Goal: Task Accomplishment & Management: Use online tool/utility

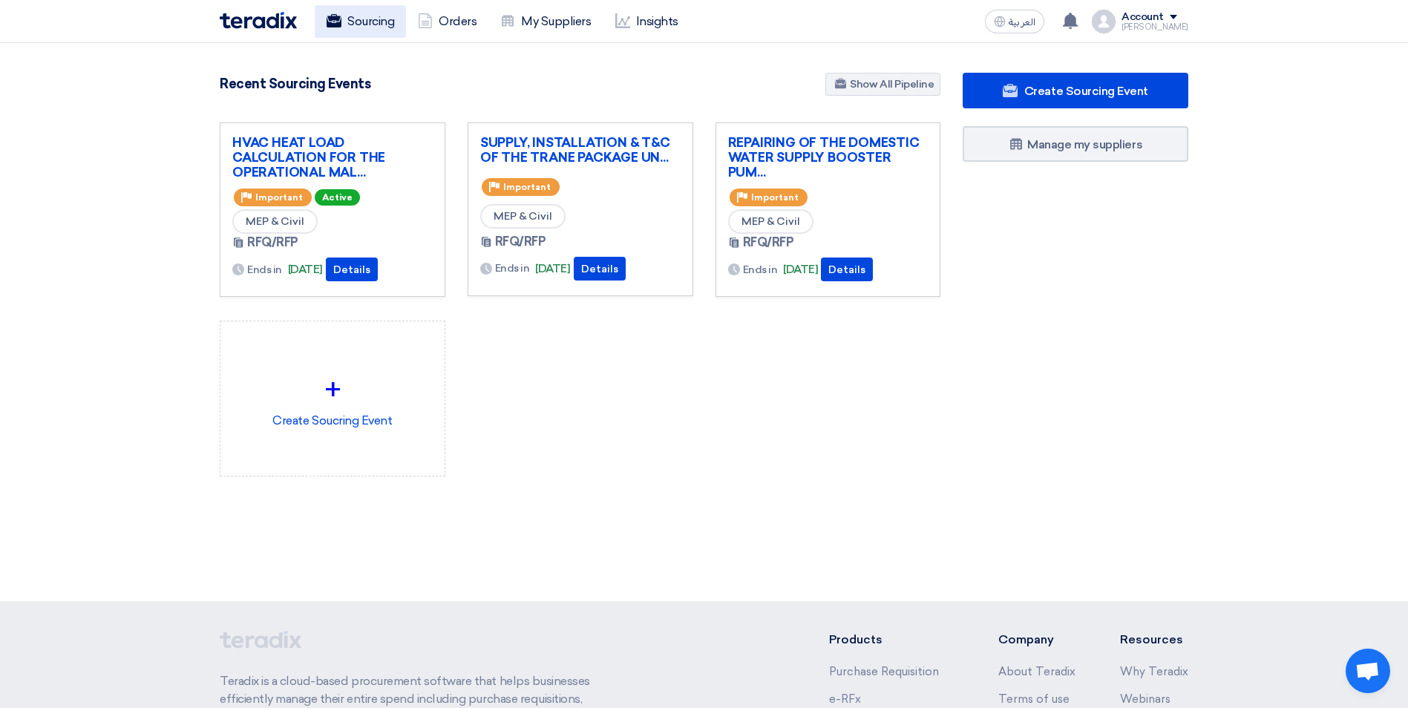
click at [386, 30] on link "Sourcing" at bounding box center [360, 21] width 91 height 33
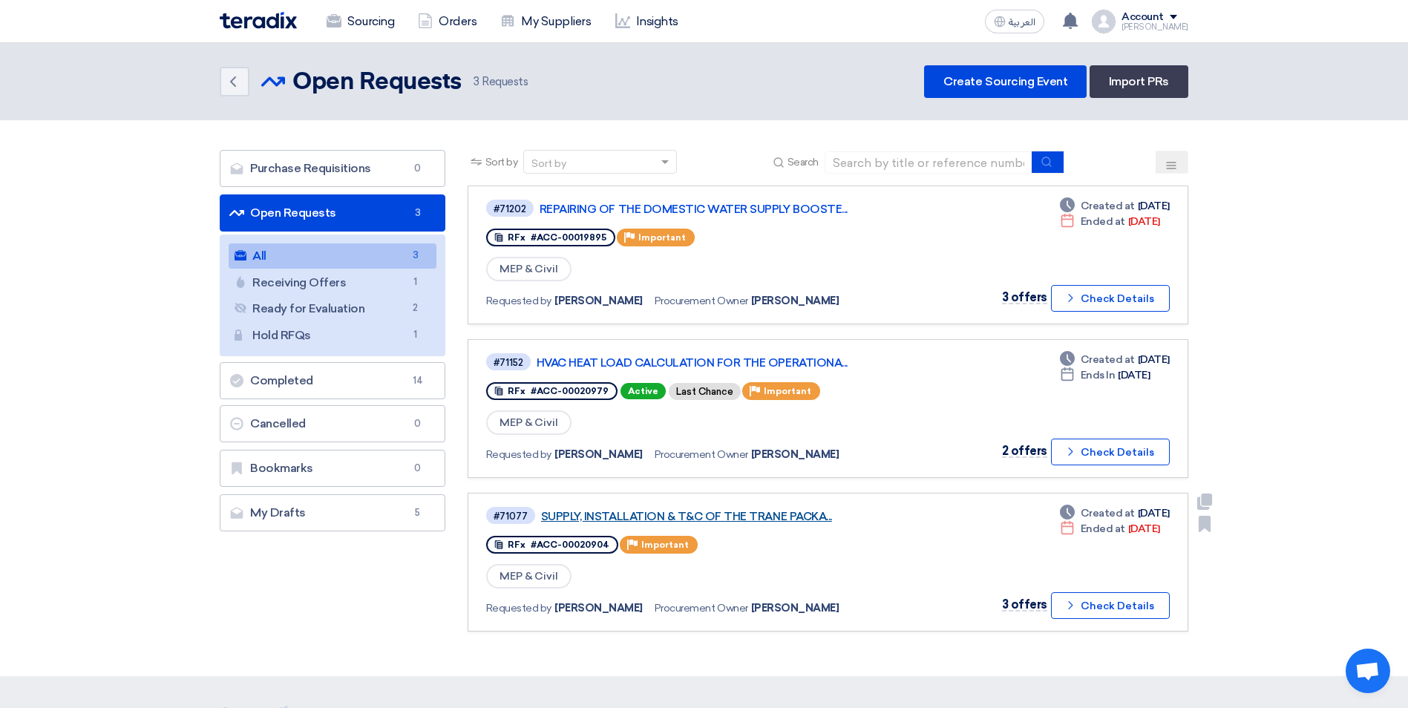
click at [721, 523] on link "SUPPLY, INSTALLATION & T&C OF THE TRANE PACKA..." at bounding box center [726, 516] width 371 height 13
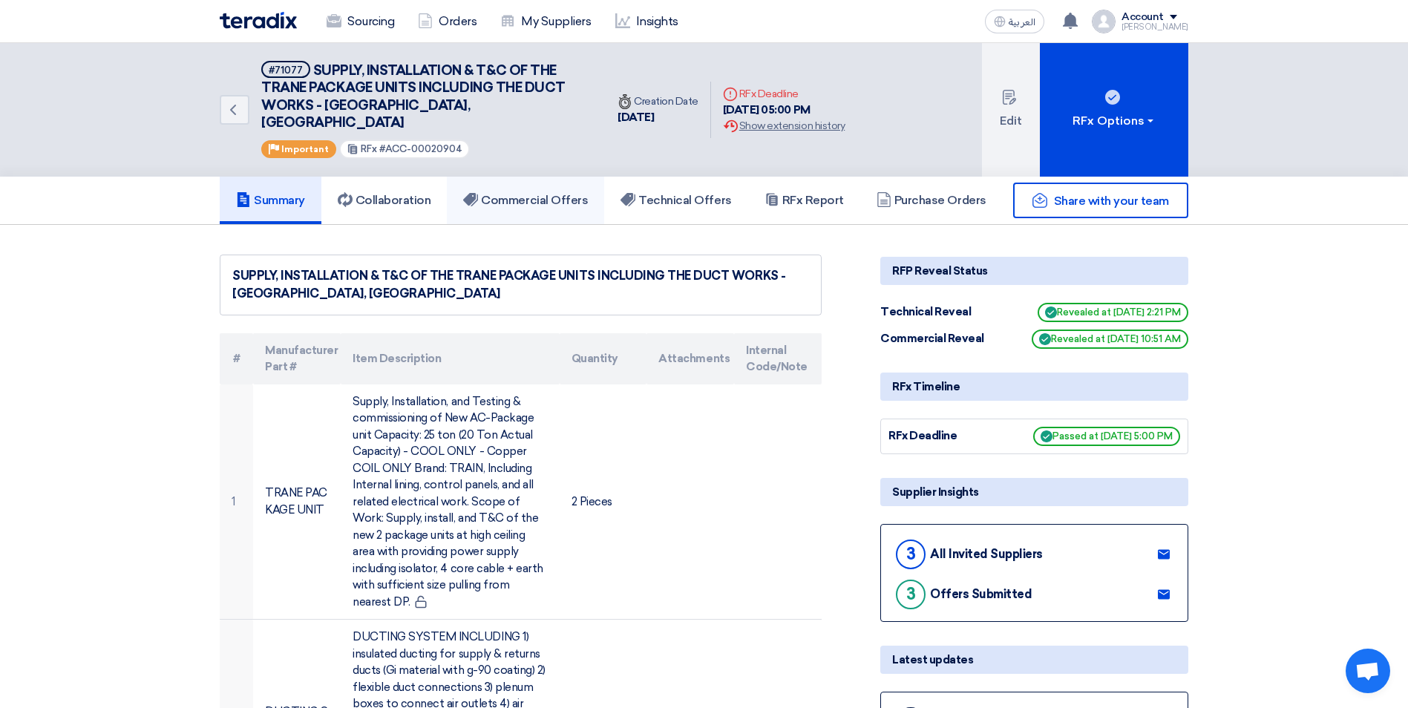
click at [570, 193] on h5 "Commercial Offers" at bounding box center [525, 200] width 125 height 15
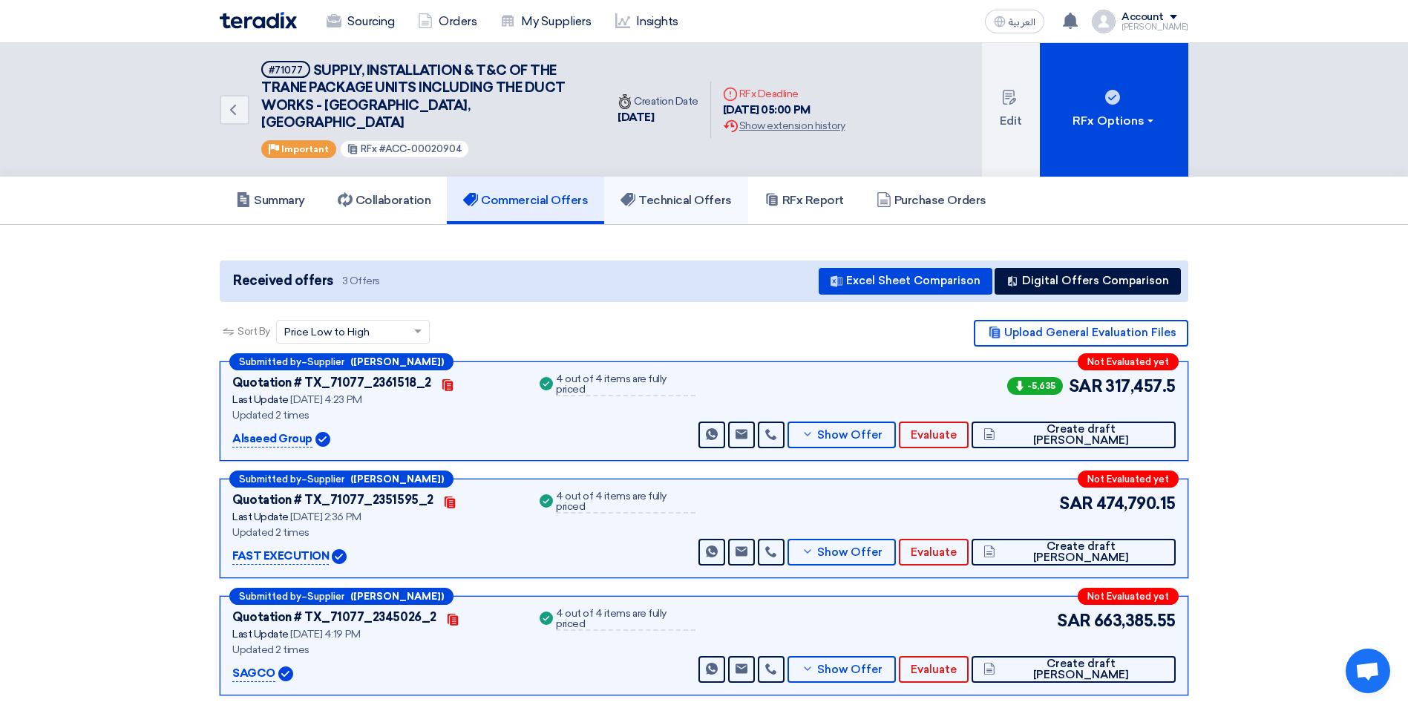
click at [678, 194] on link "Technical Offers" at bounding box center [675, 201] width 143 height 48
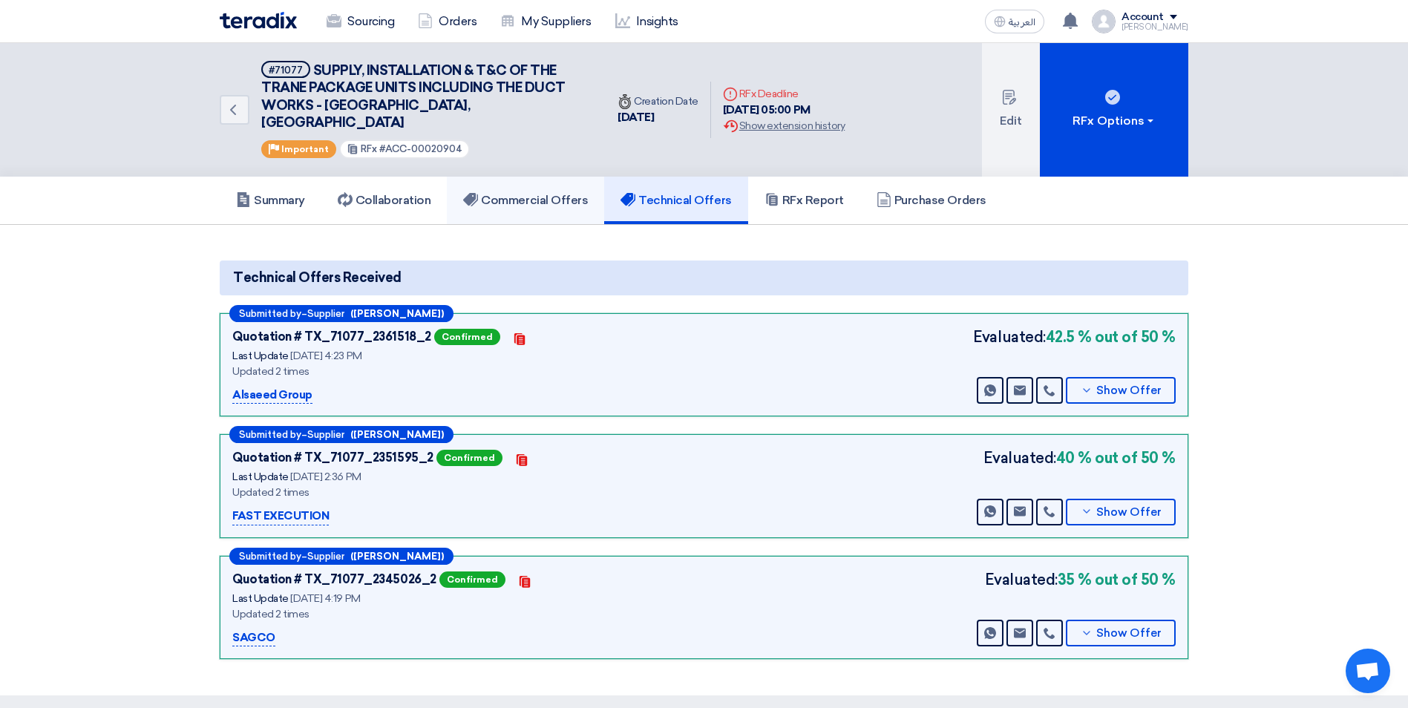
click at [513, 193] on h5 "Commercial Offers" at bounding box center [525, 200] width 125 height 15
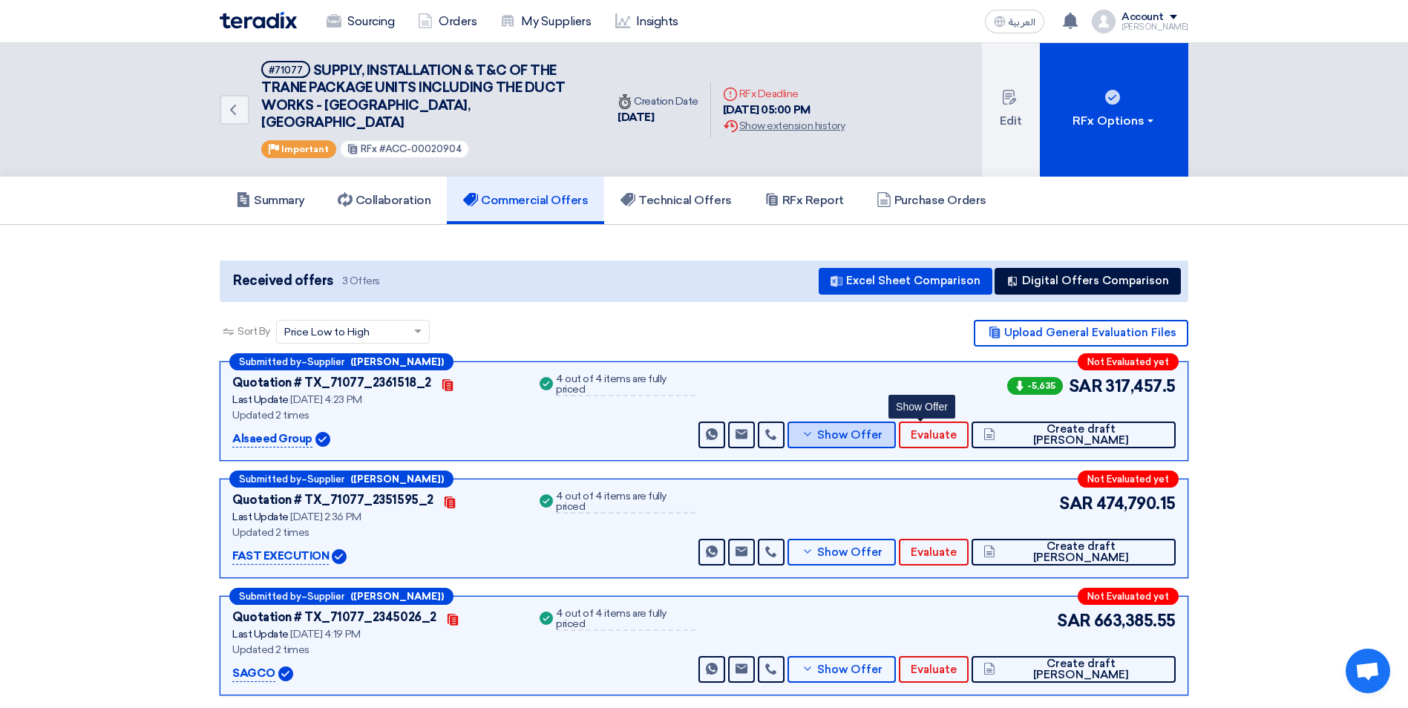
click at [883, 430] on span "Show Offer" at bounding box center [849, 435] width 65 height 11
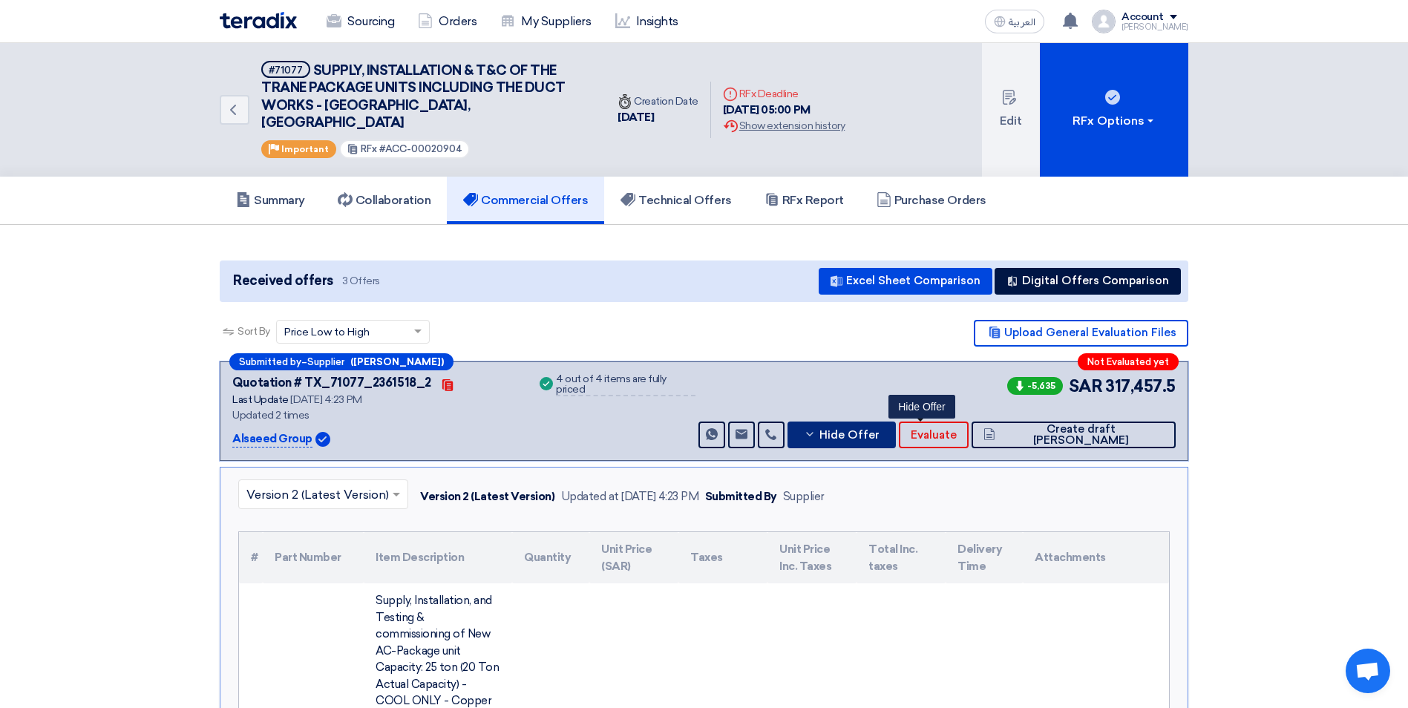
click at [880, 430] on span "Hide Offer" at bounding box center [850, 435] width 60 height 11
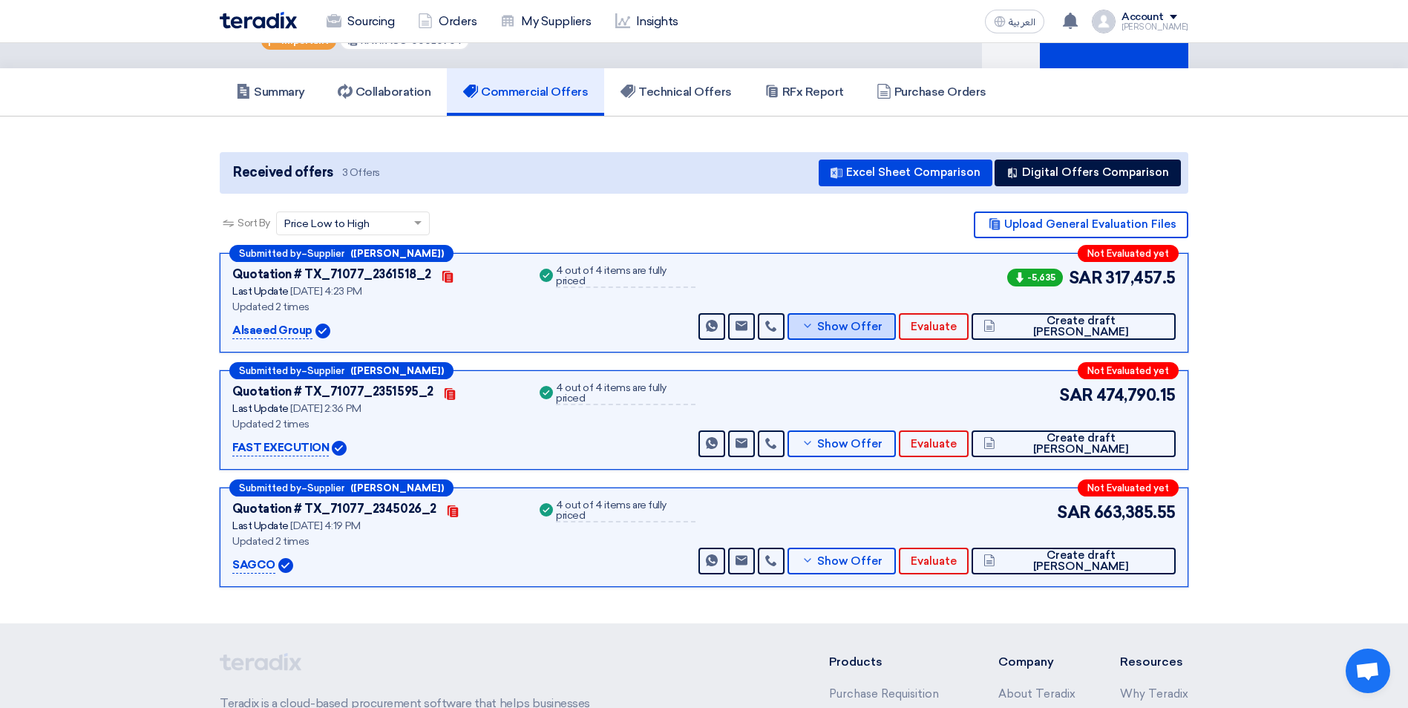
scroll to position [148, 0]
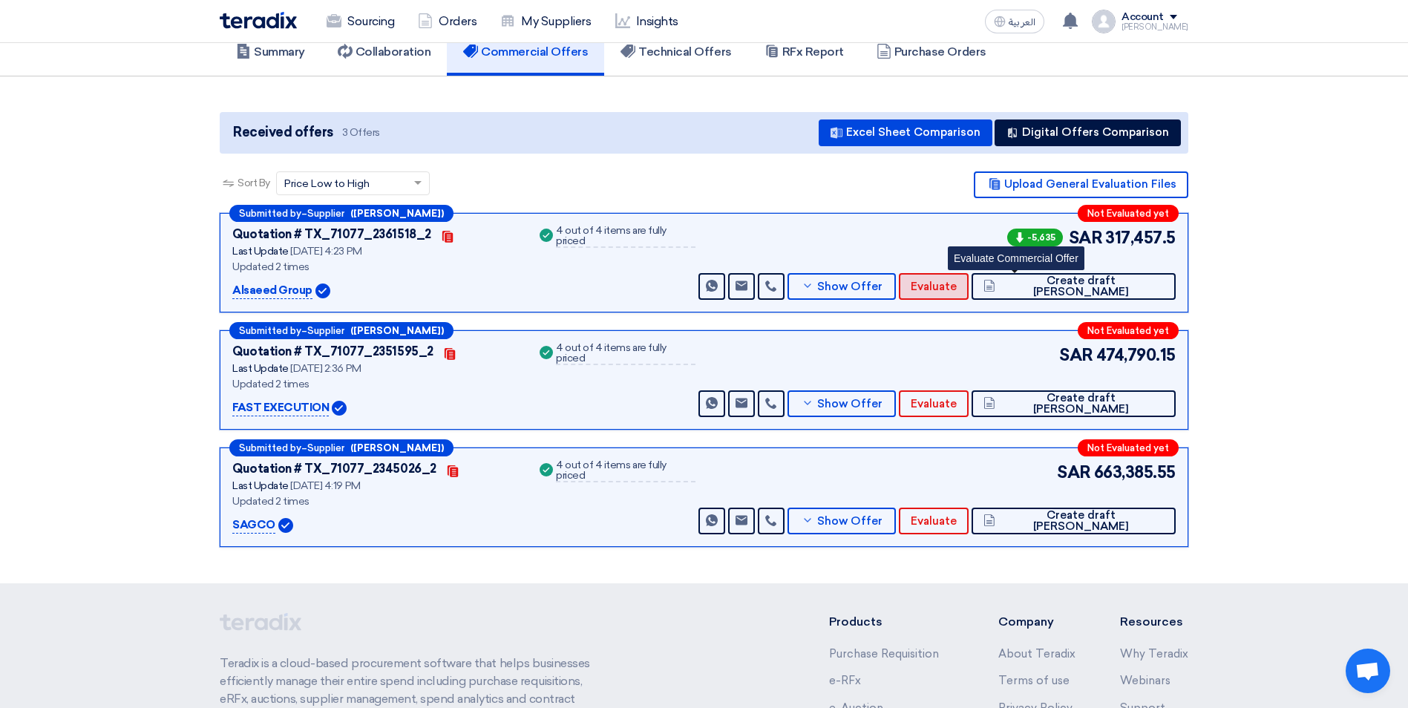
click at [957, 281] on span "Evaluate" at bounding box center [934, 286] width 46 height 11
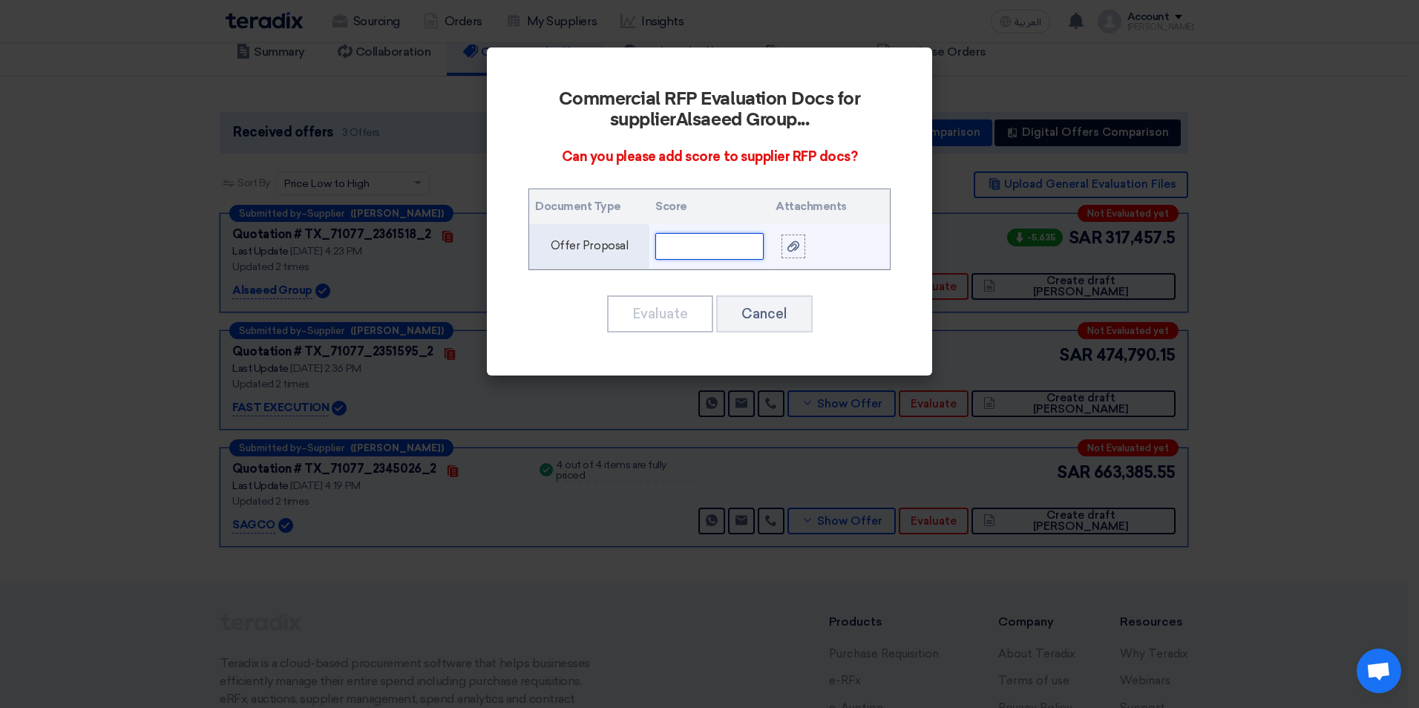
click at [715, 249] on input "text" at bounding box center [709, 246] width 108 height 27
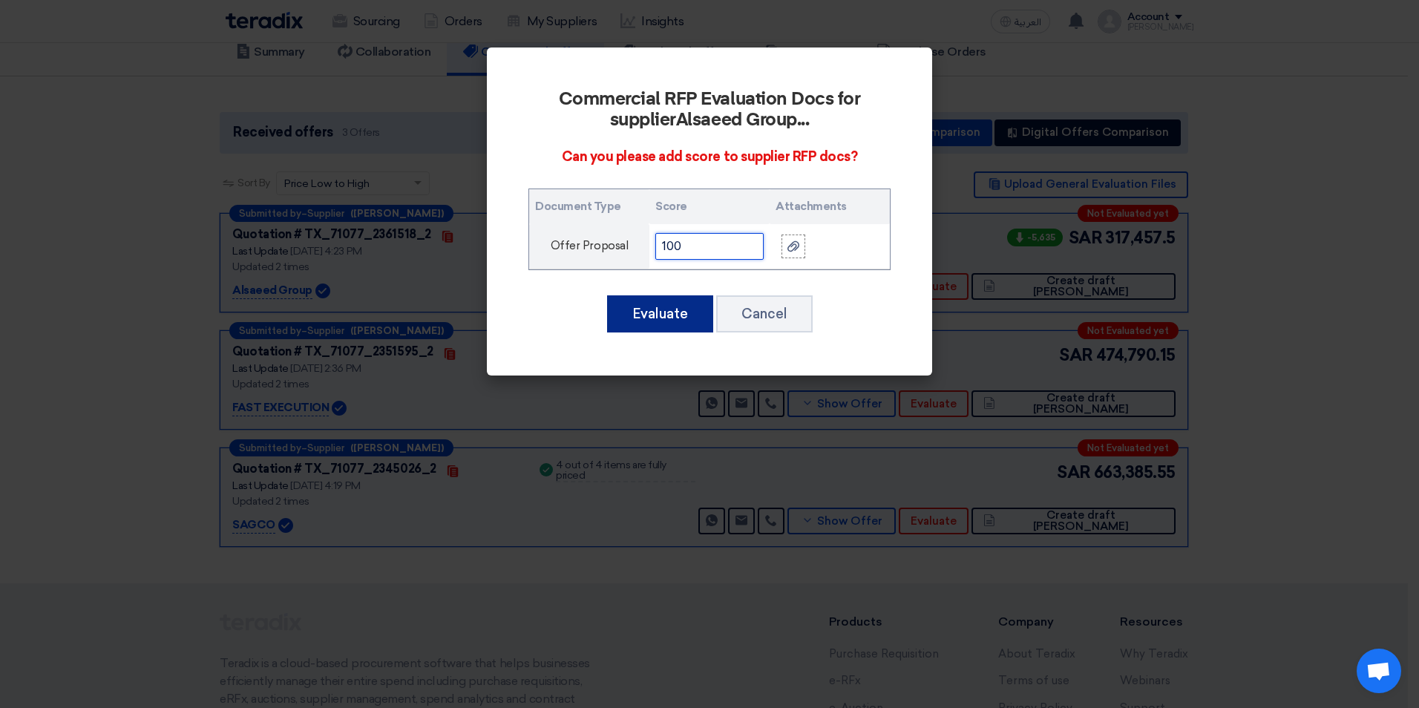
type input "100"
click at [661, 315] on button "Evaluate" at bounding box center [660, 313] width 106 height 37
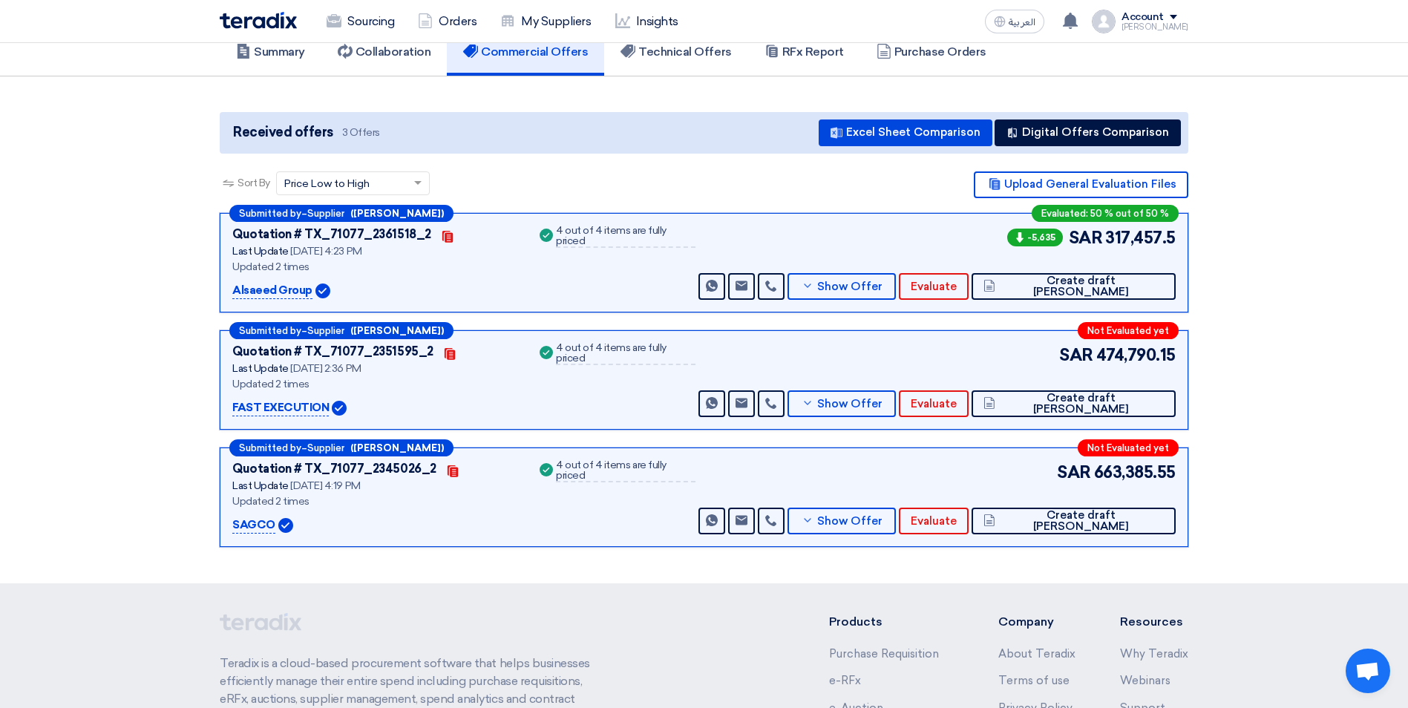
click at [1101, 205] on div "Evaluated: 50 % out of 50 %" at bounding box center [1105, 213] width 147 height 17
click at [1290, 221] on section "Received offers 3 Offers Excel Sheet Comparison Digital Offers Comparison Sort …" at bounding box center [704, 329] width 1408 height 507
click at [883, 399] on span "Show Offer" at bounding box center [849, 404] width 65 height 11
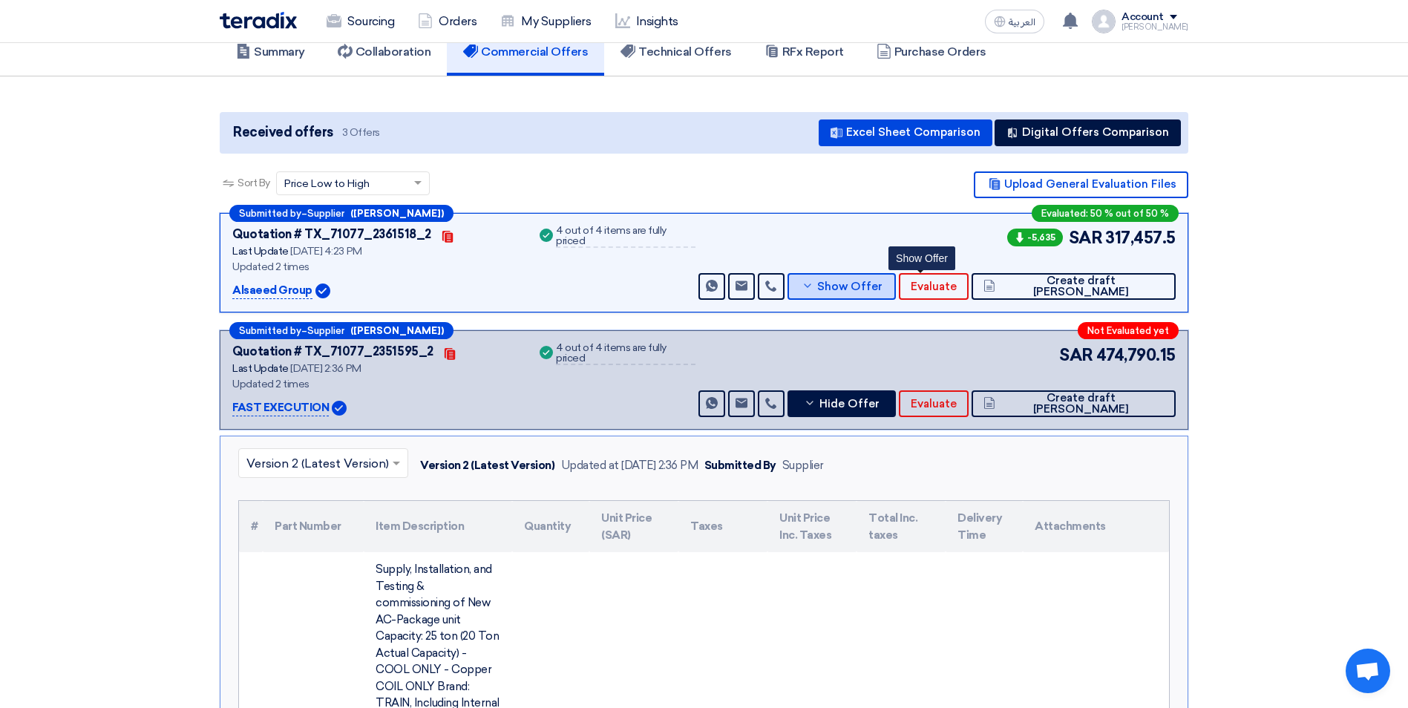
click at [883, 281] on span "Show Offer" at bounding box center [849, 286] width 65 height 11
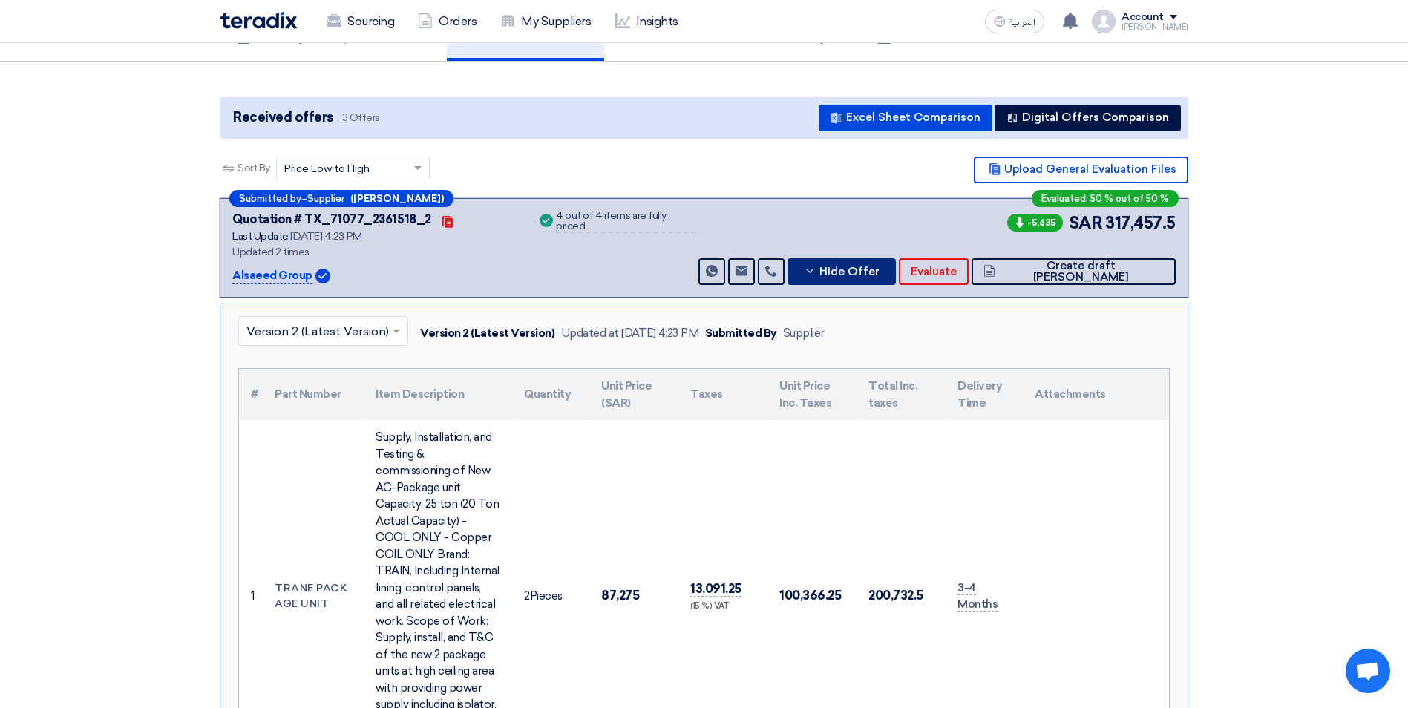
scroll to position [0, 0]
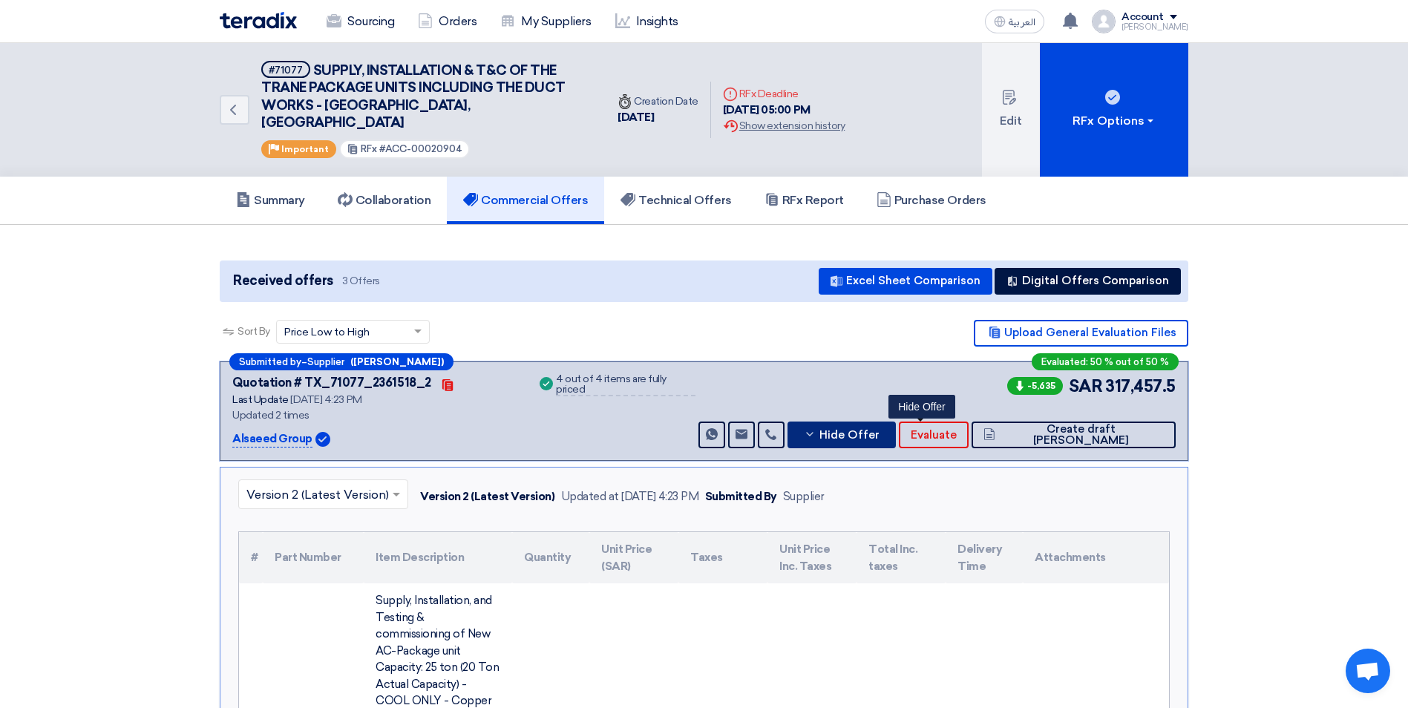
click at [880, 430] on span "Hide Offer" at bounding box center [850, 435] width 60 height 11
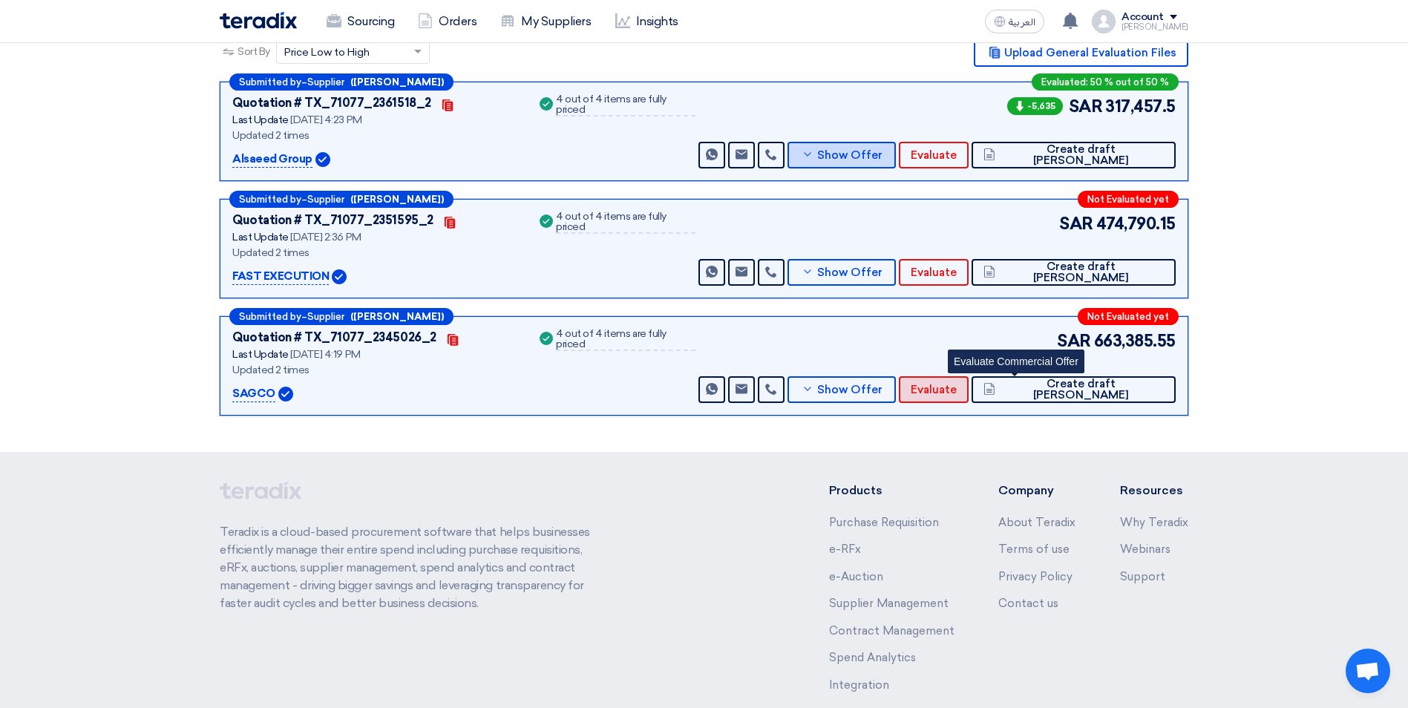
scroll to position [223, 0]
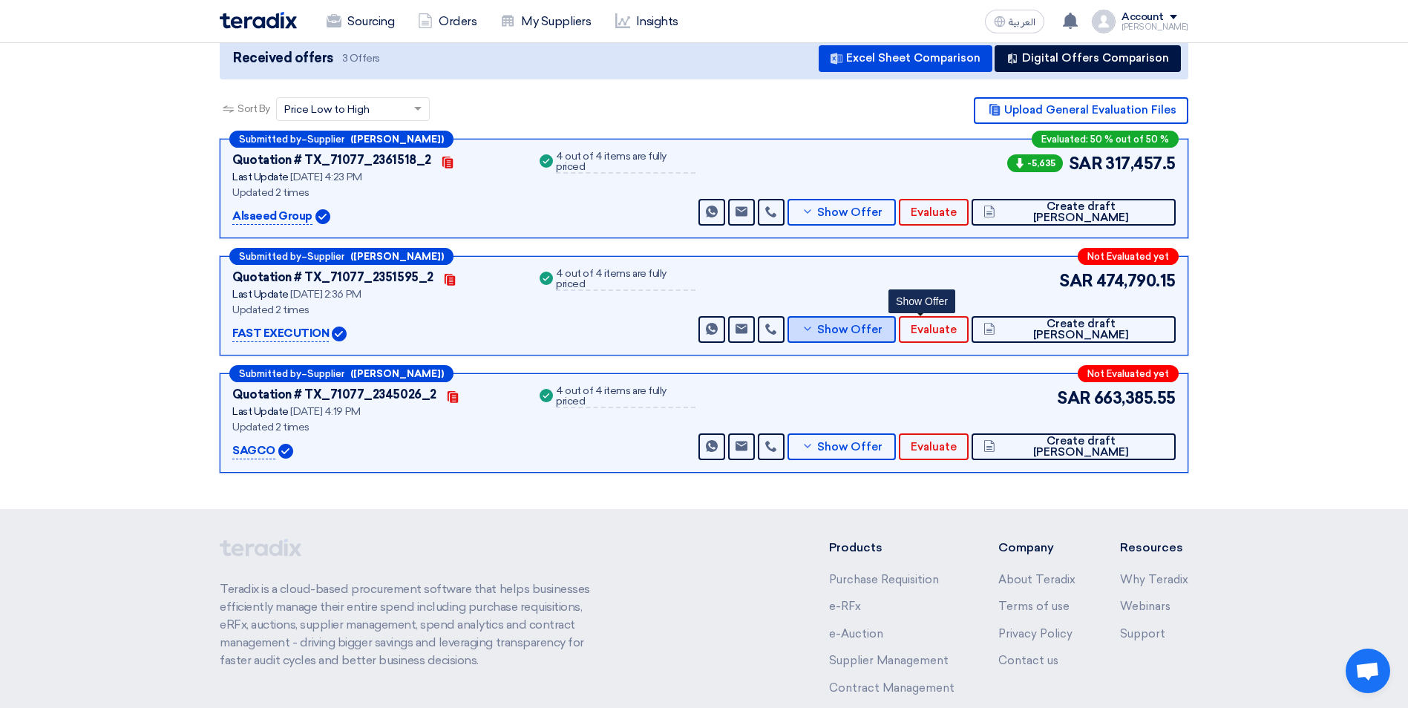
click at [883, 324] on span "Show Offer" at bounding box center [849, 329] width 65 height 11
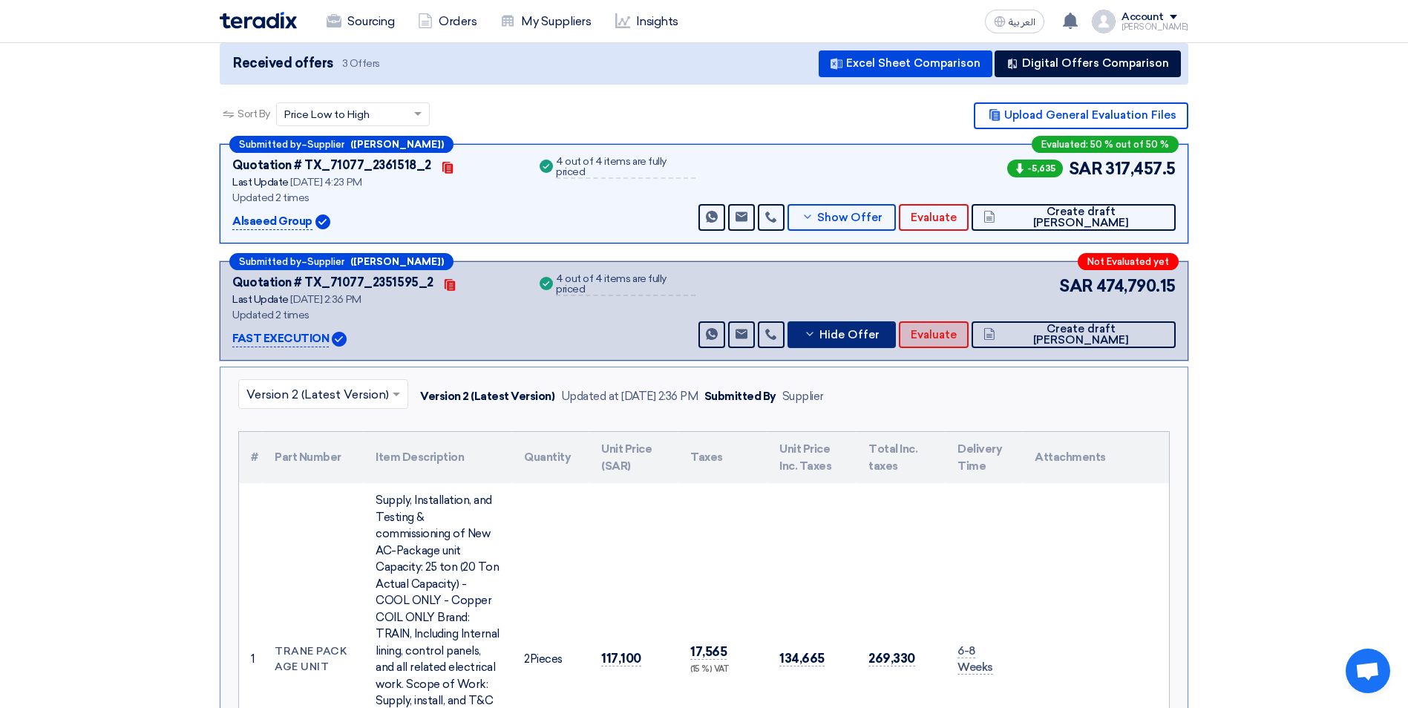
scroll to position [148, 0]
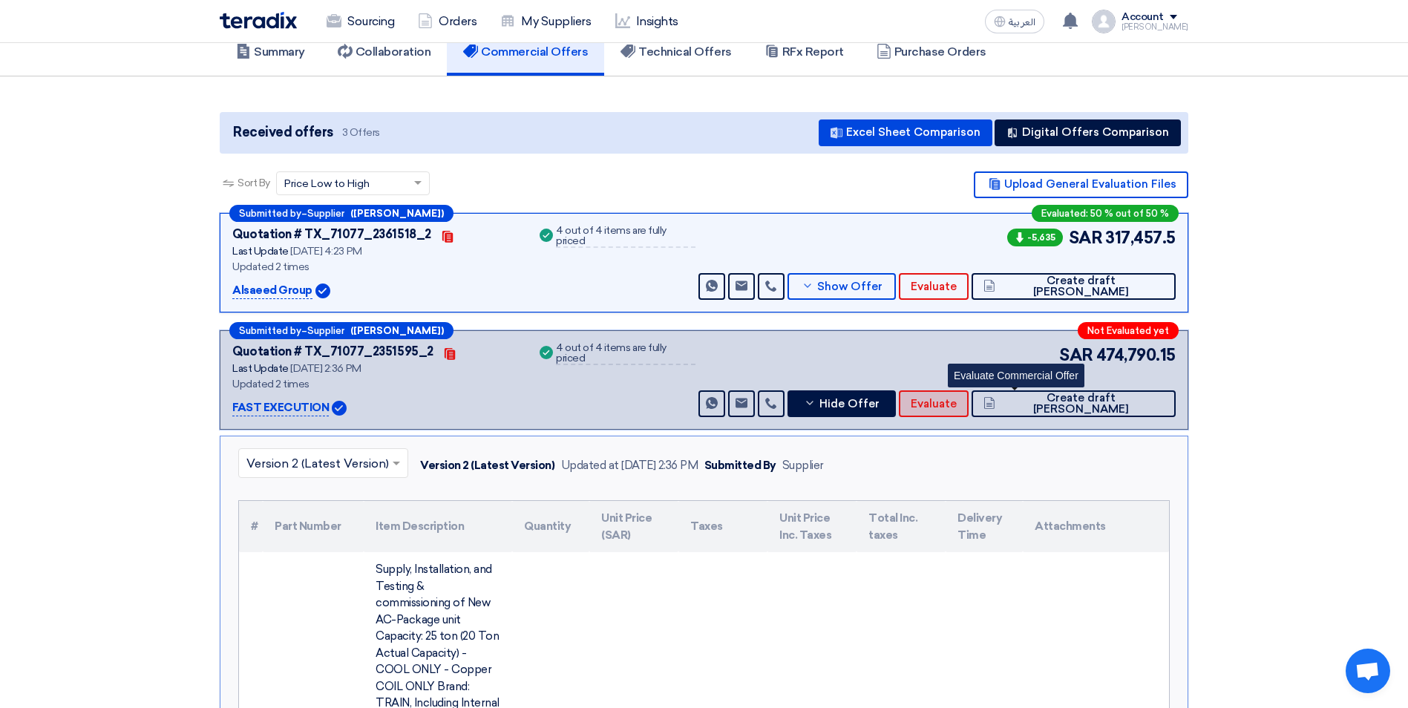
click at [969, 393] on button "Evaluate" at bounding box center [934, 403] width 70 height 27
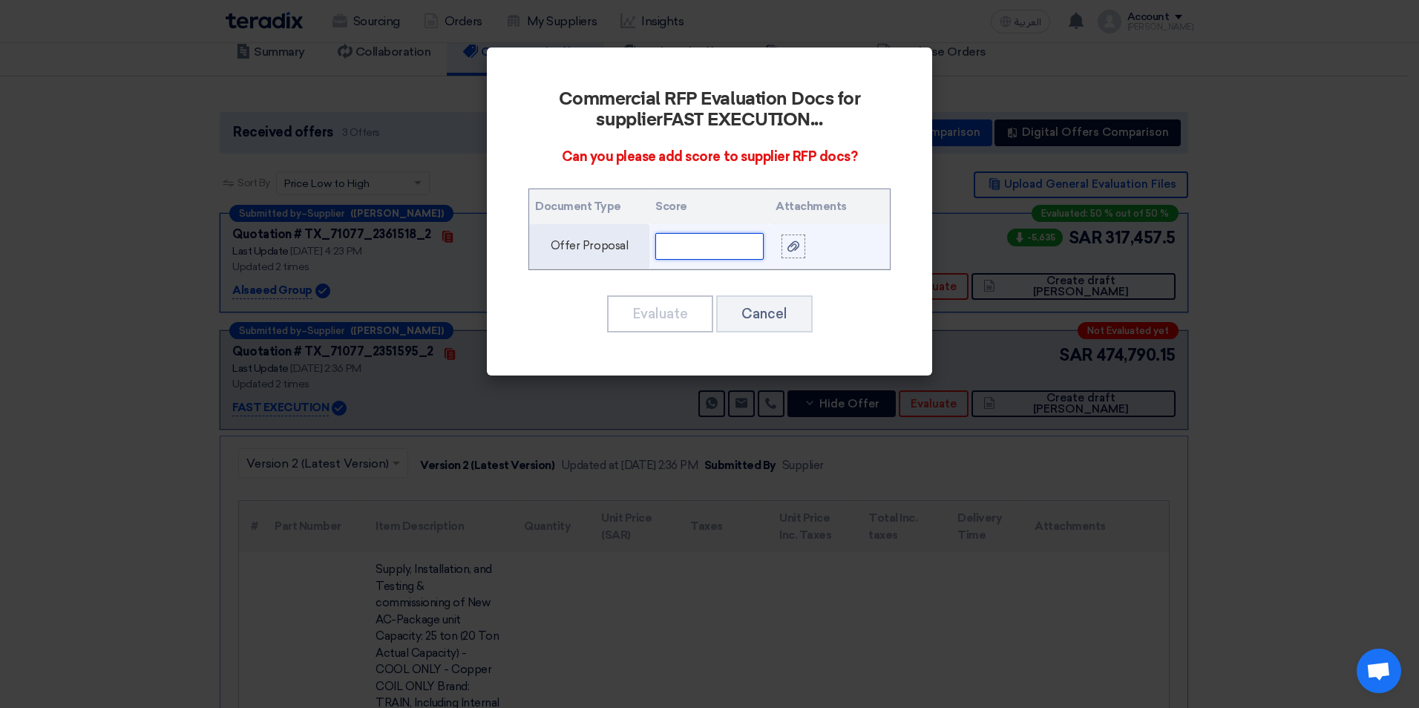
click at [687, 238] on input "text" at bounding box center [709, 246] width 108 height 27
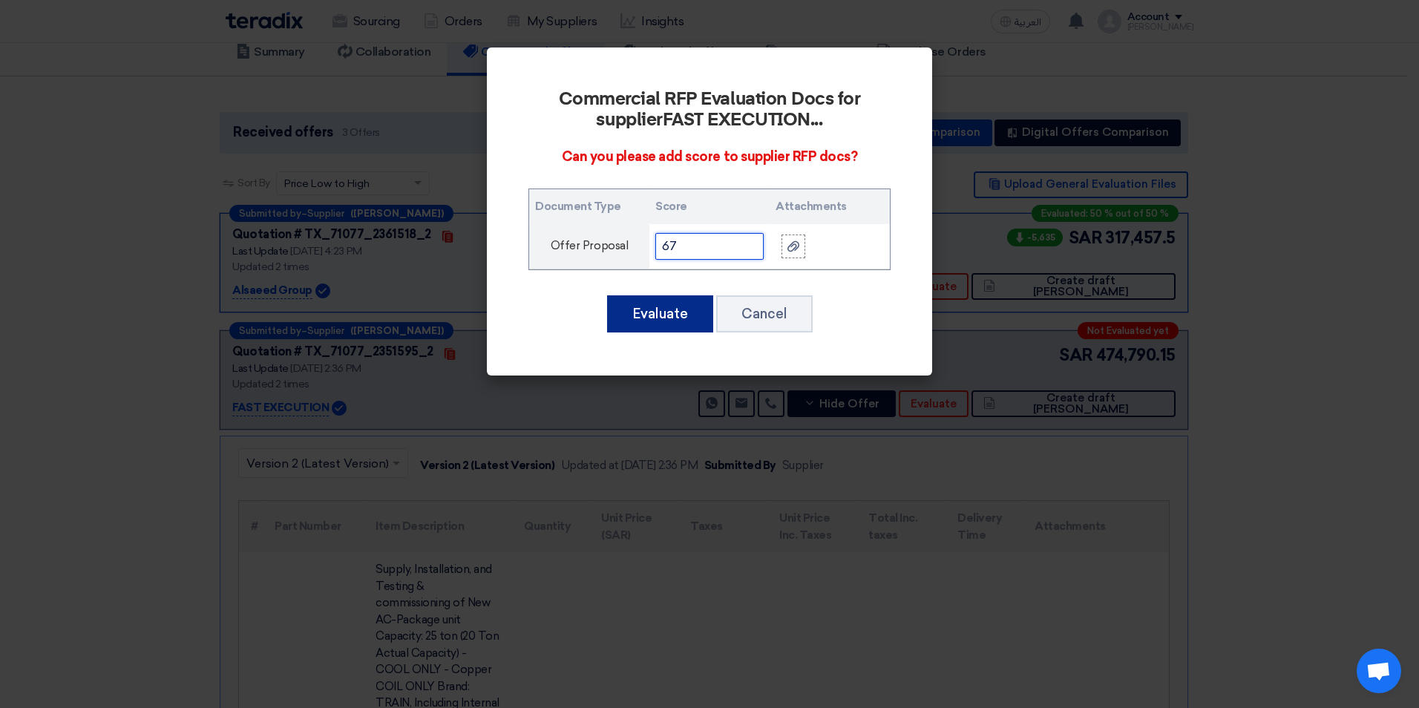
type input "67"
click at [657, 311] on button "Evaluate" at bounding box center [660, 313] width 106 height 37
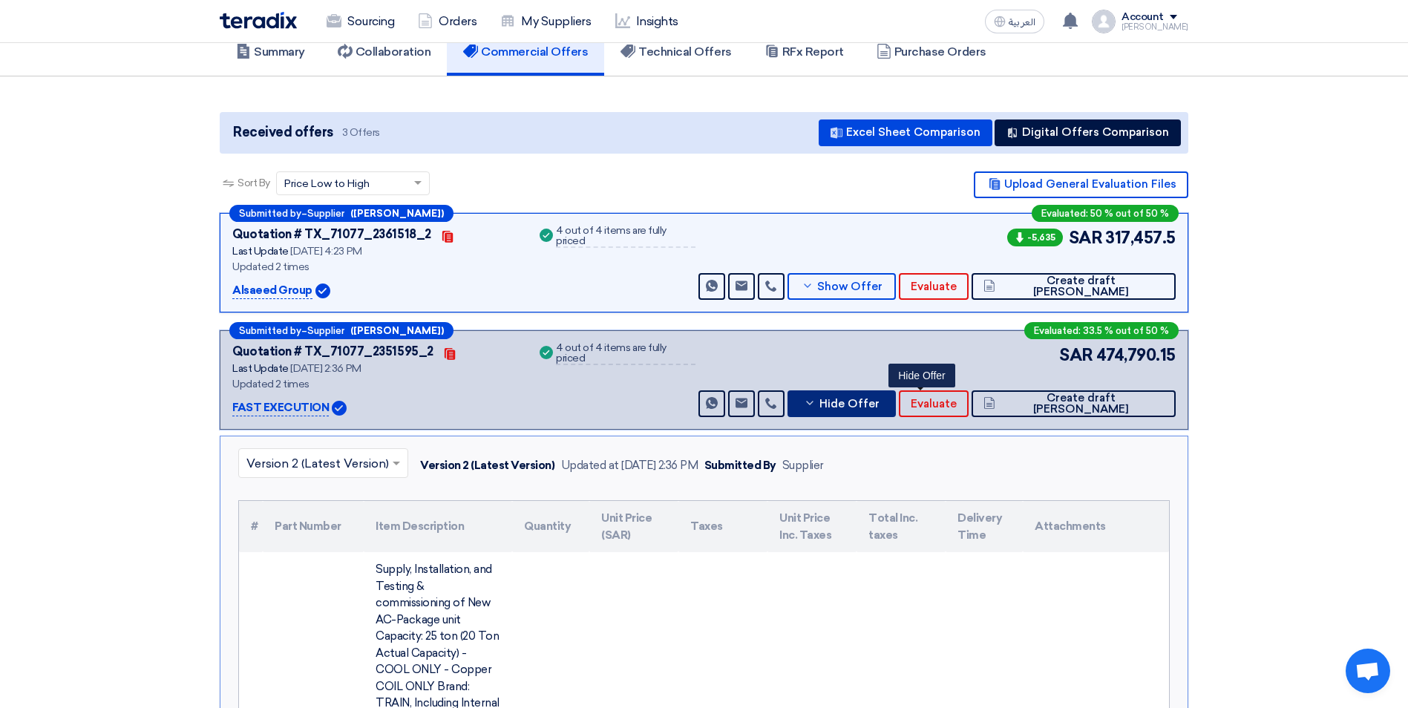
click at [880, 399] on span "Hide Offer" at bounding box center [850, 404] width 60 height 11
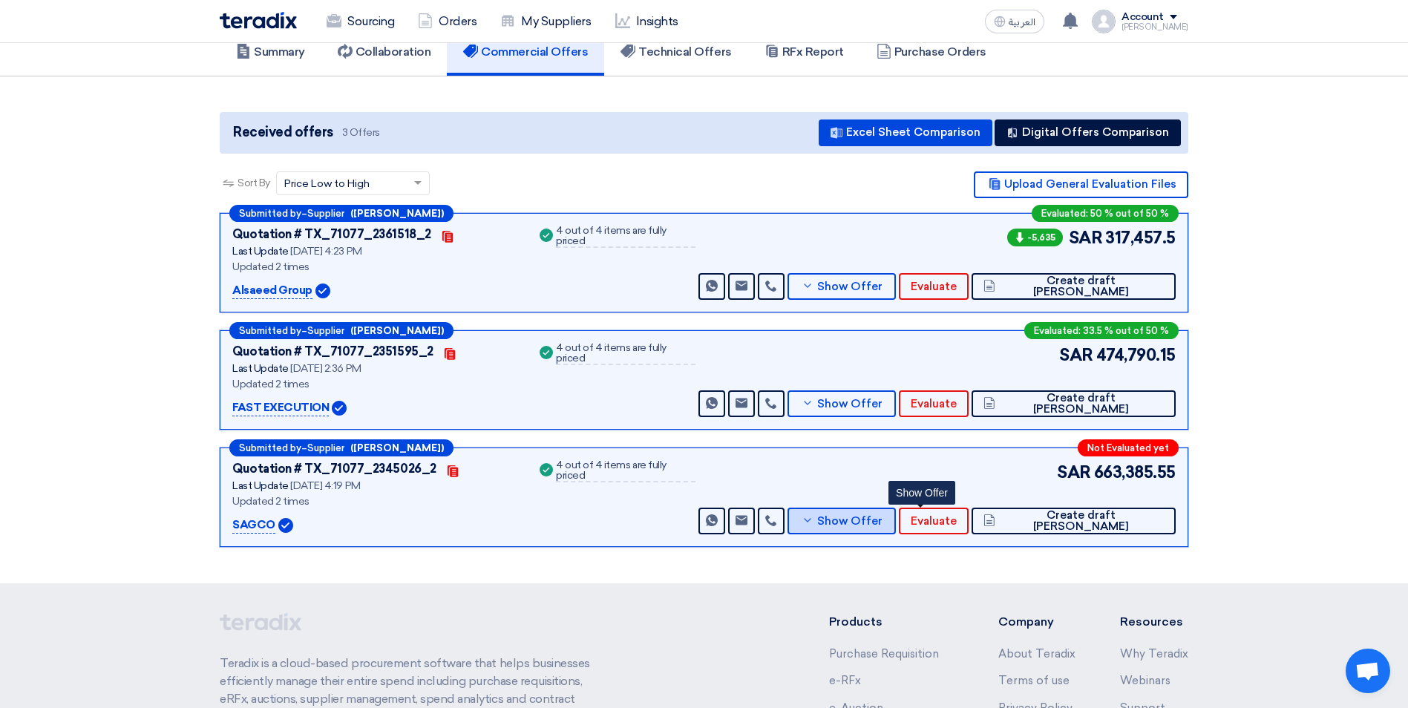
click at [896, 512] on button "Show Offer" at bounding box center [842, 521] width 108 height 27
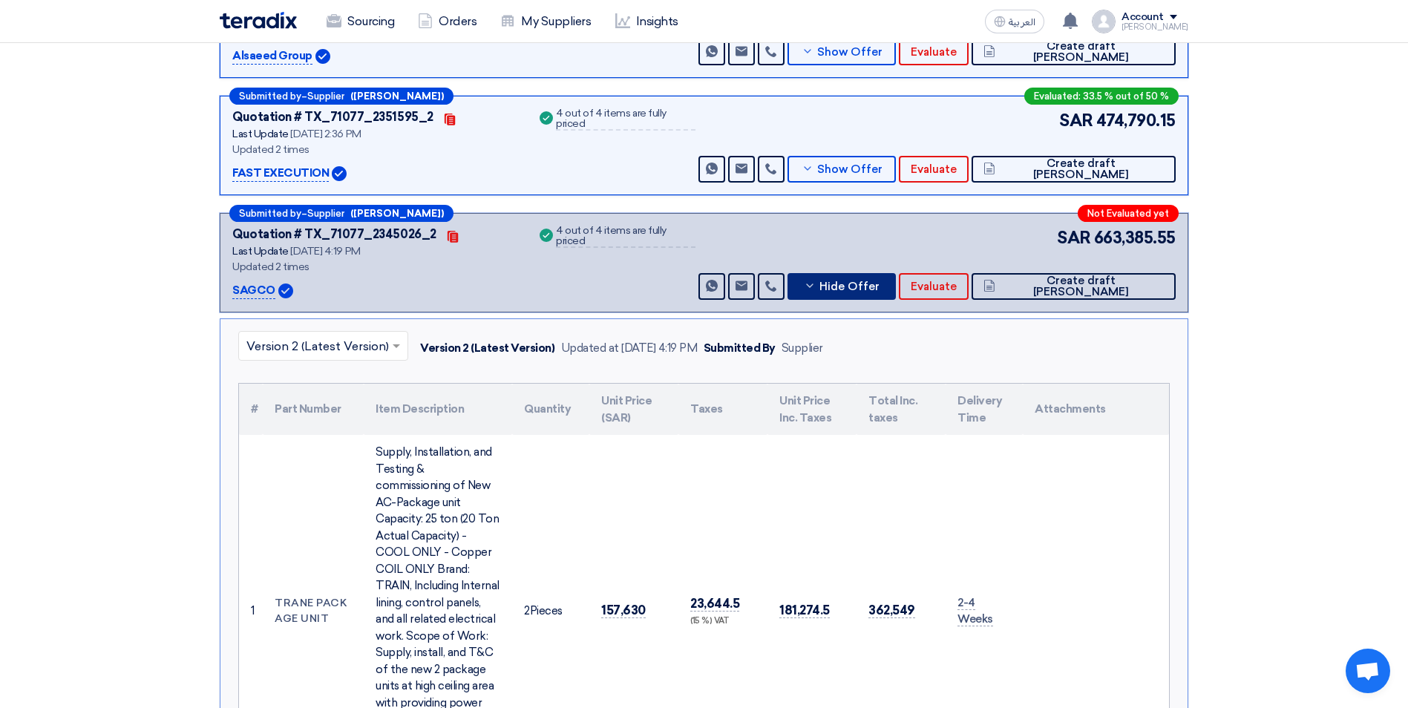
scroll to position [371, 0]
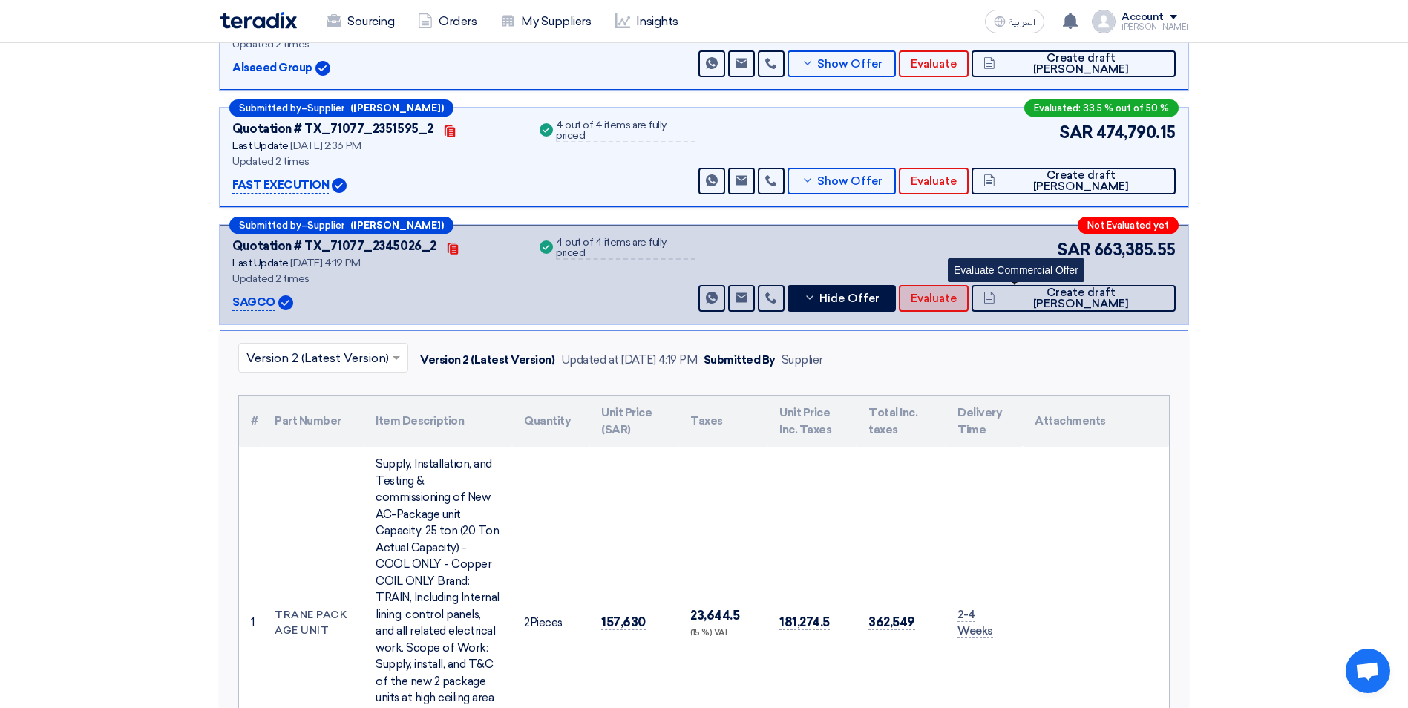
click at [957, 293] on span "Evaluate" at bounding box center [934, 298] width 46 height 11
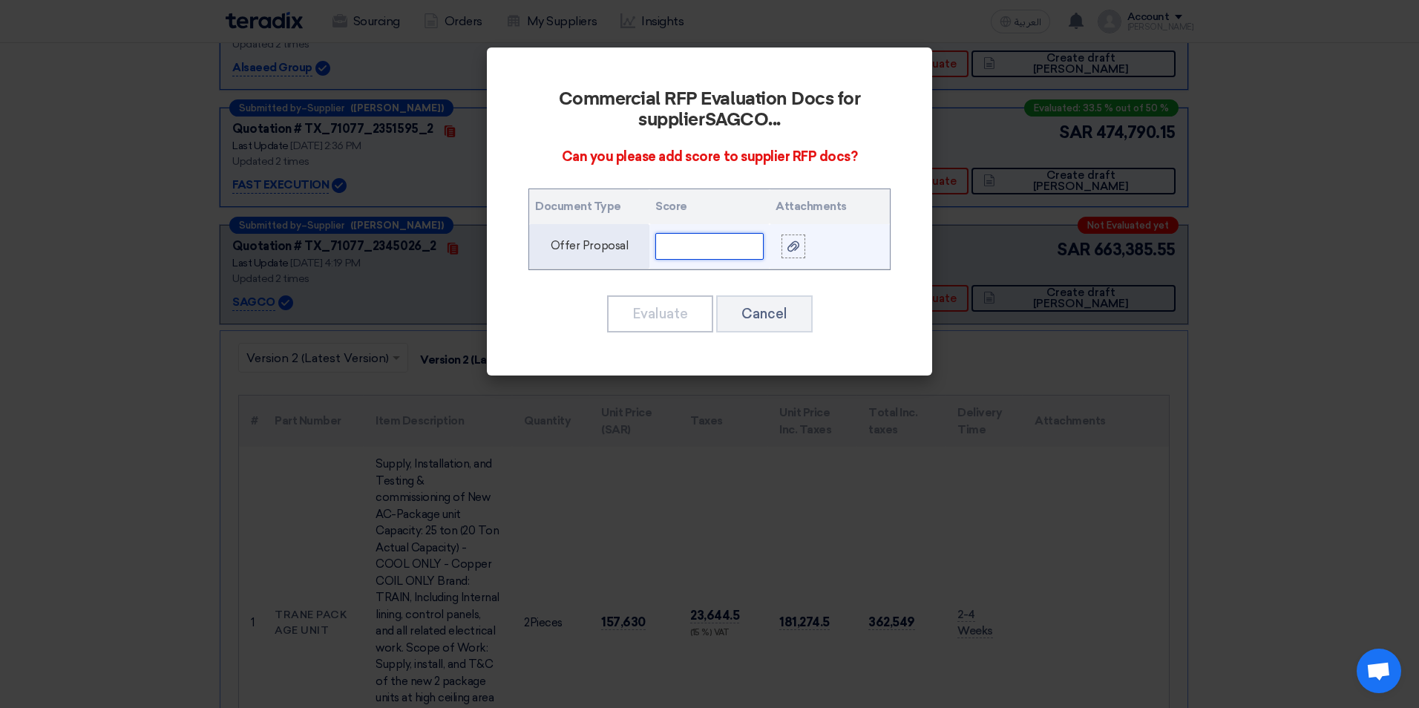
click at [681, 244] on input "text" at bounding box center [709, 246] width 108 height 27
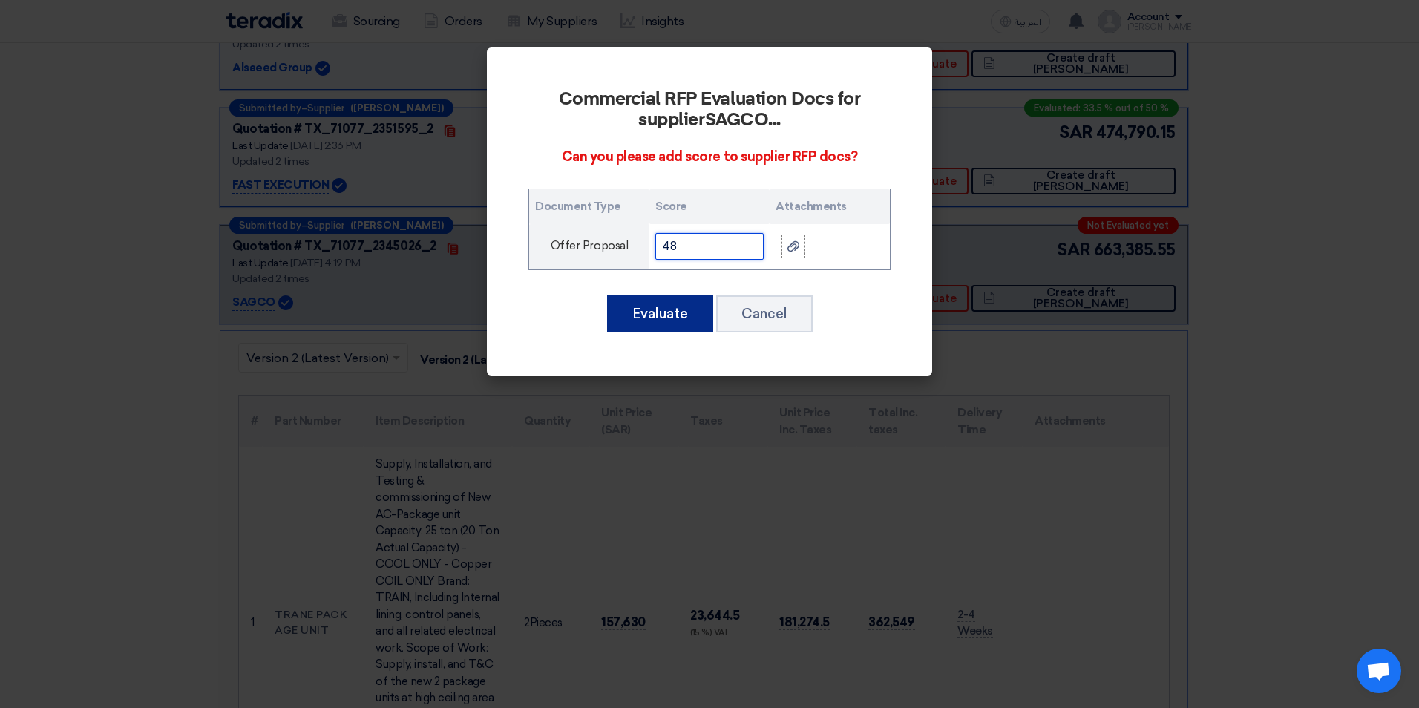
type input "48"
click at [664, 313] on button "Evaluate" at bounding box center [660, 313] width 106 height 37
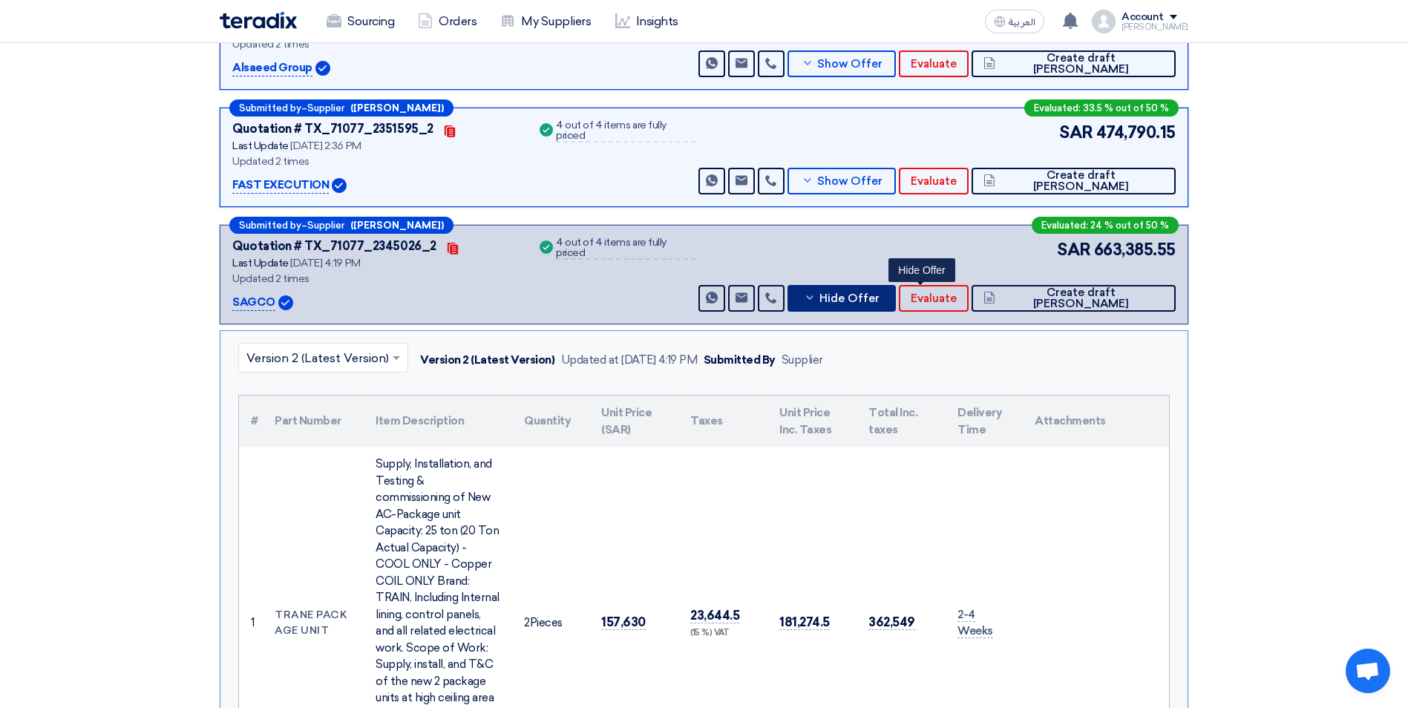
click at [880, 293] on span "Hide Offer" at bounding box center [850, 298] width 60 height 11
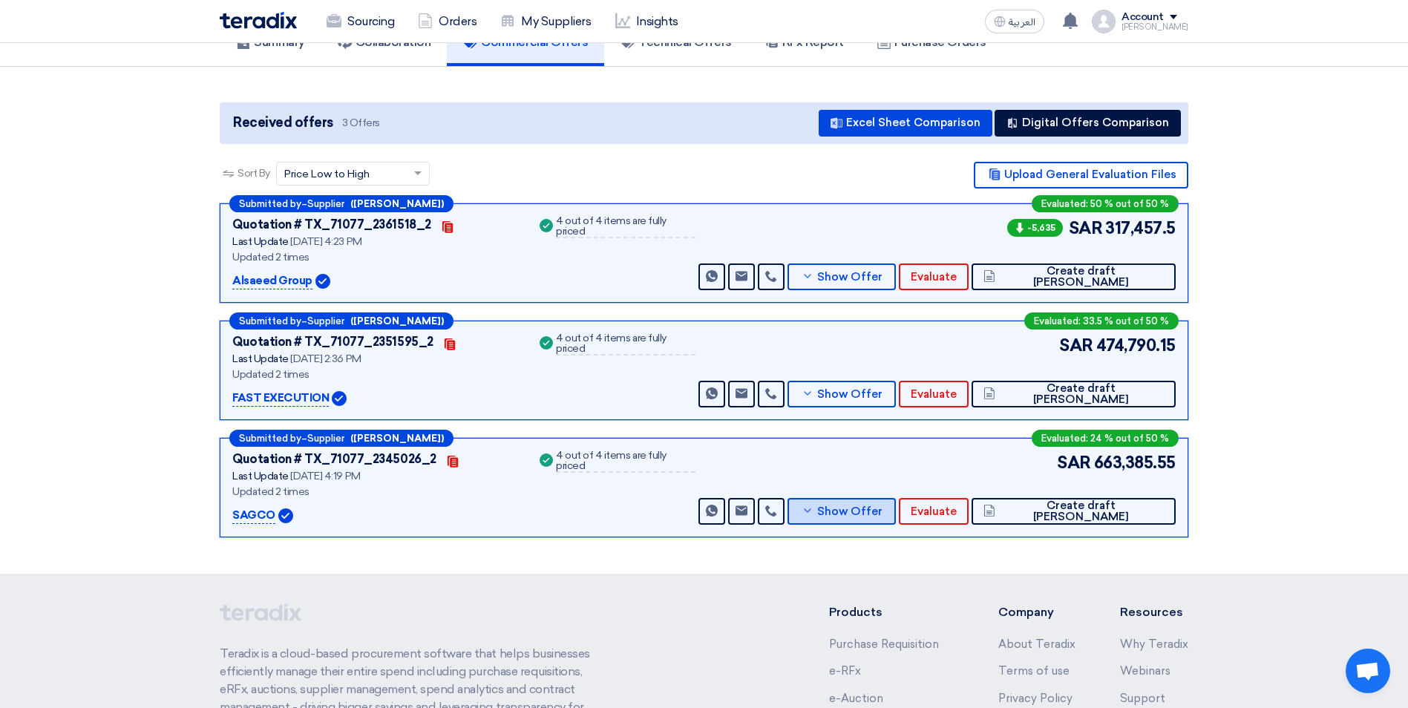
scroll to position [45, 0]
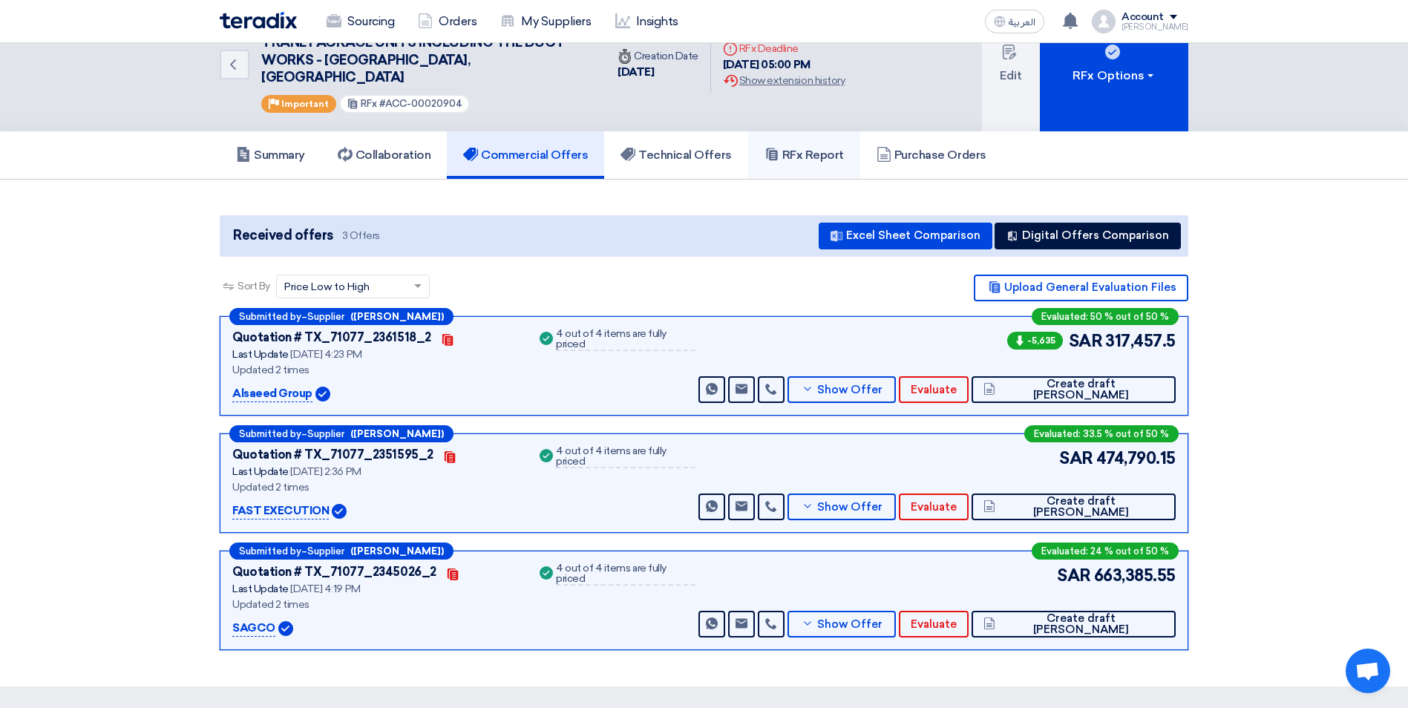
click at [812, 148] on h5 "RFx Report" at bounding box center [804, 155] width 79 height 15
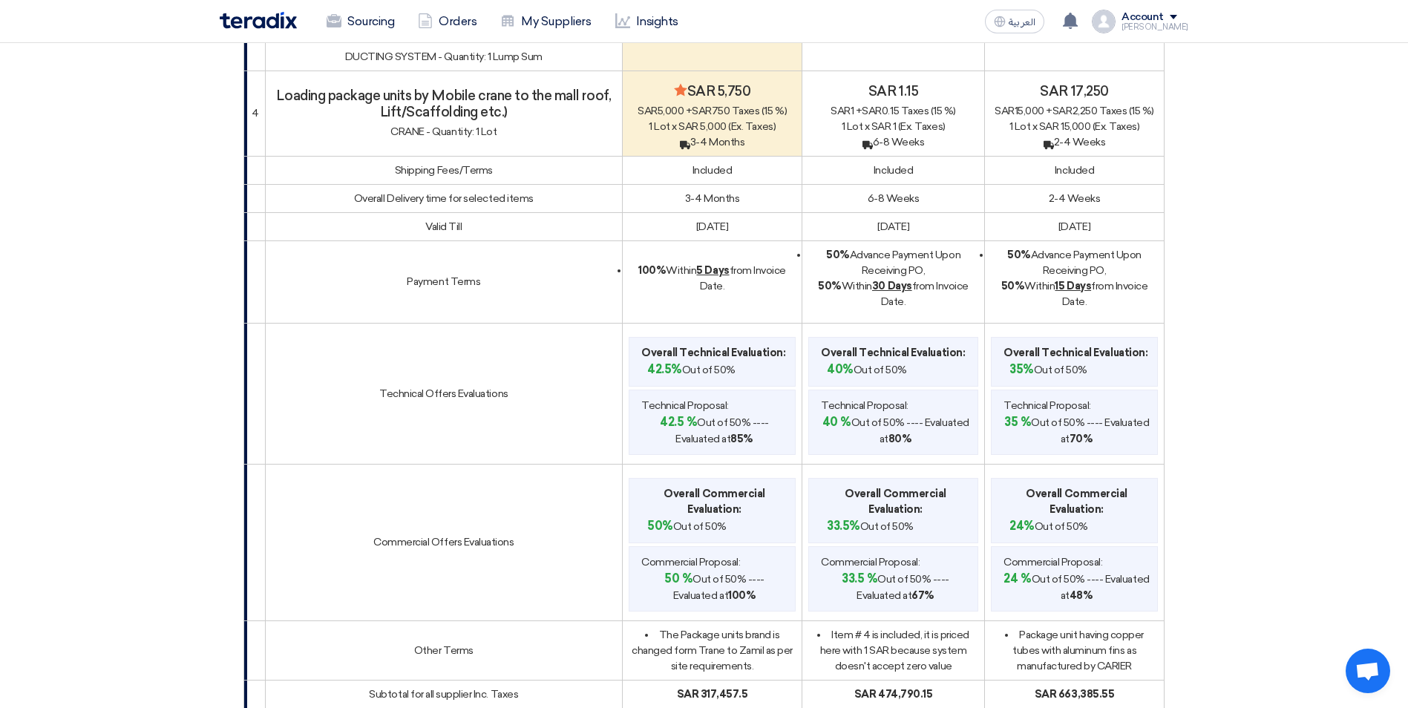
scroll to position [862, 0]
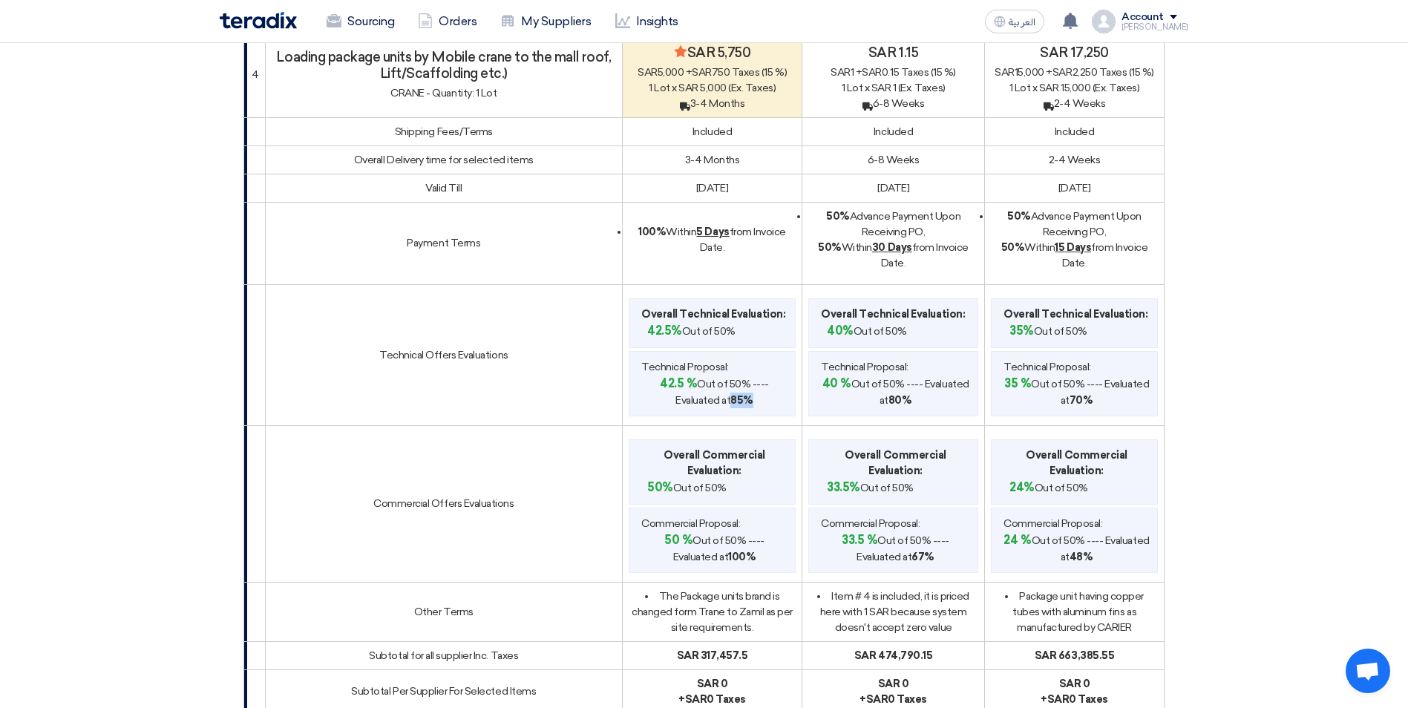
drag, startPoint x: 753, startPoint y: 368, endPoint x: 734, endPoint y: 366, distance: 18.7
click at [734, 394] on b "85%" at bounding box center [741, 400] width 23 height 13
drag, startPoint x: 734, startPoint y: 366, endPoint x: 687, endPoint y: 353, distance: 49.4
click at [687, 376] on b "42.5 %" at bounding box center [678, 383] width 37 height 14
drag, startPoint x: 687, startPoint y: 353, endPoint x: 694, endPoint y: 363, distance: 12.8
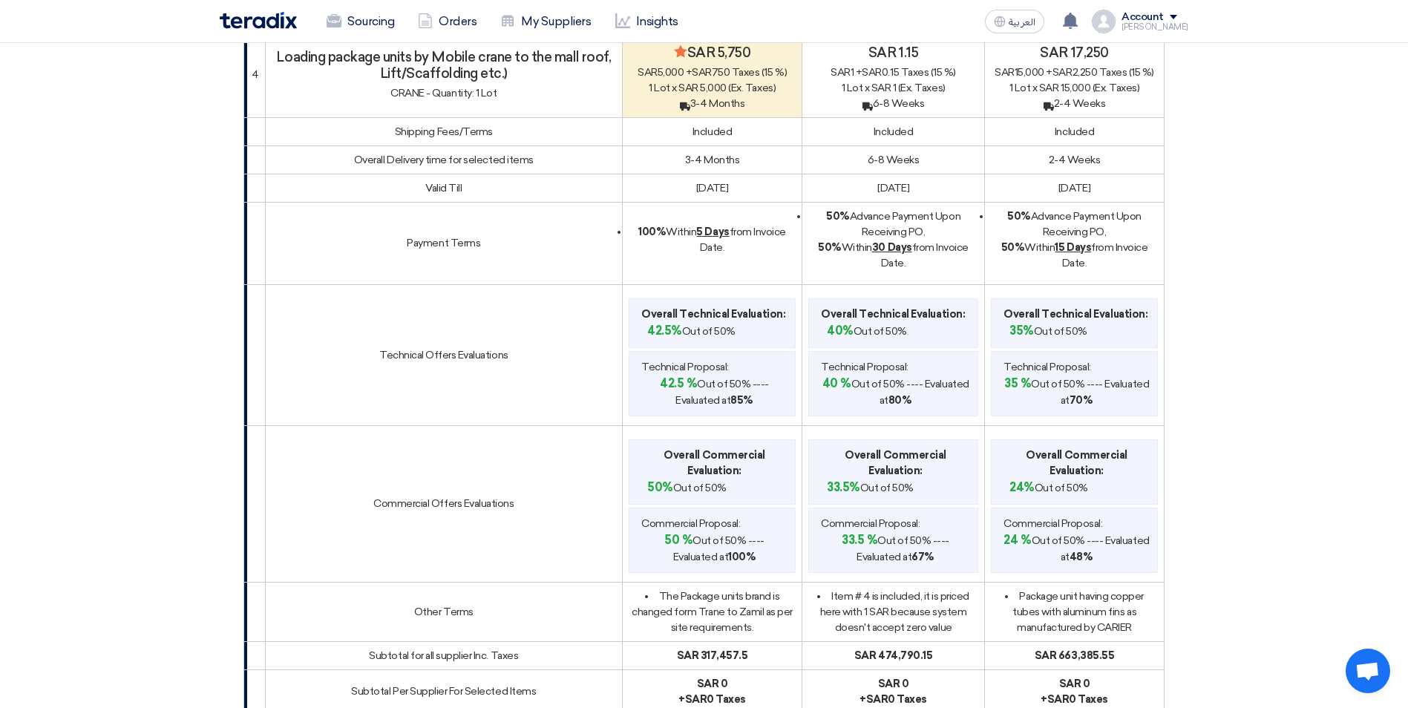
click at [694, 375] on span "42.5 % Out of 50% ---- Evaluated at 85%" at bounding box center [714, 391] width 146 height 33
drag, startPoint x: 736, startPoint y: 523, endPoint x: 706, endPoint y: 523, distance: 30.4
click at [706, 532] on span "50 % Out of 50% ---- Evaluated at 100%" at bounding box center [714, 548] width 146 height 33
drag, startPoint x: 706, startPoint y: 523, endPoint x: 650, endPoint y: 506, distance: 58.7
click at [687, 532] on span "50 % Out of 50% ---- Evaluated at 100%" at bounding box center [714, 548] width 146 height 33
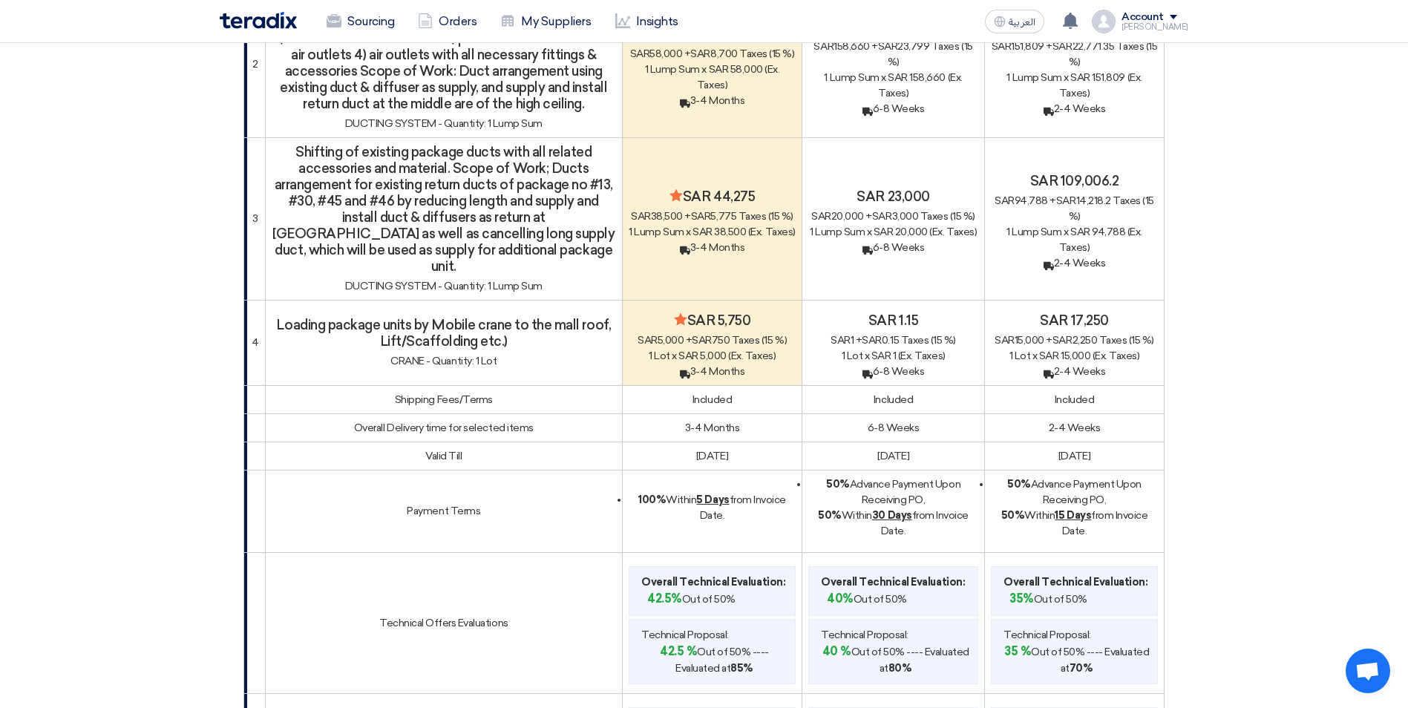
scroll to position [0, 0]
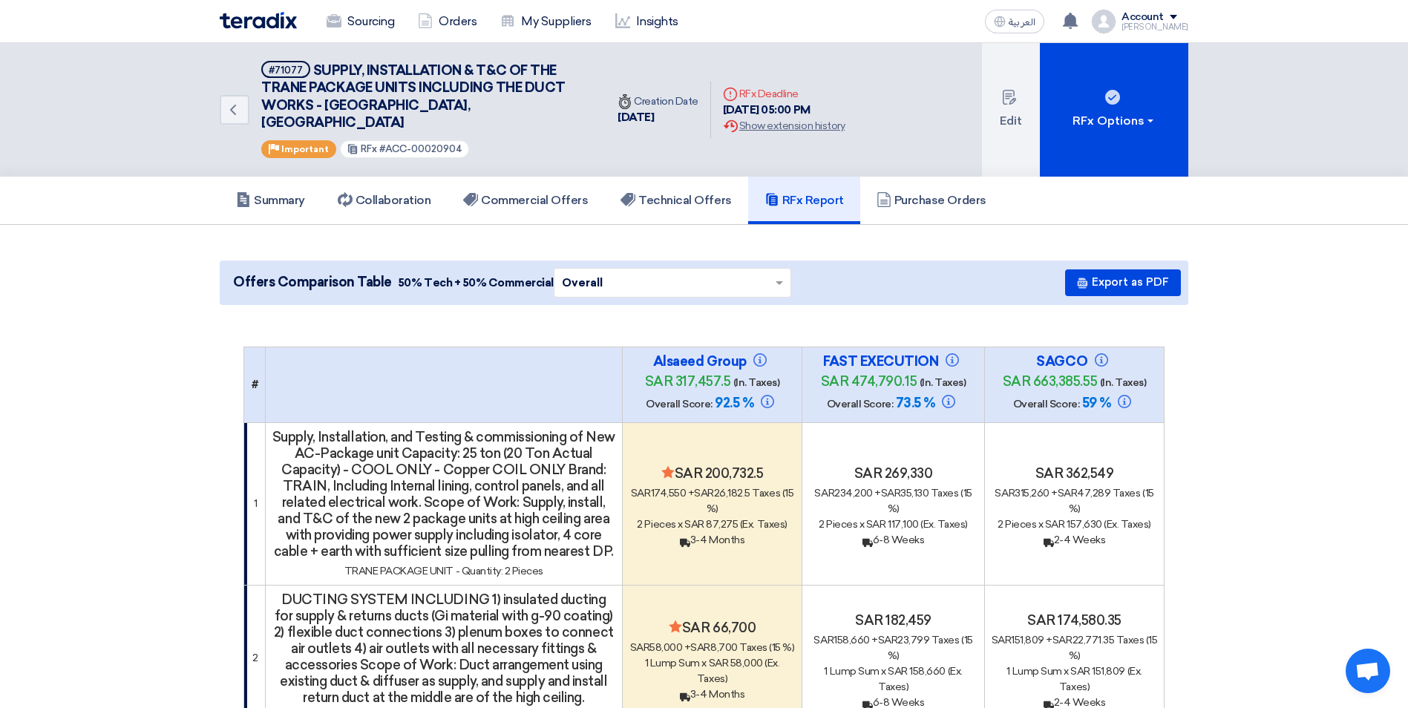
click at [740, 529] on td "Minimize/Maximize Category sar 200,732.5 sar 174,550 + sar 26,182.5 Taxes (15 %…" at bounding box center [713, 503] width 180 height 163
drag, startPoint x: 740, startPoint y: 529, endPoint x: 831, endPoint y: 546, distance: 92.0
click at [831, 544] on td "sar 269,330 sar 234,200 + sar 35,130 Taxes (15 %) 2 Pieces x sar 117,100 (Ex. T…" at bounding box center [893, 503] width 183 height 163
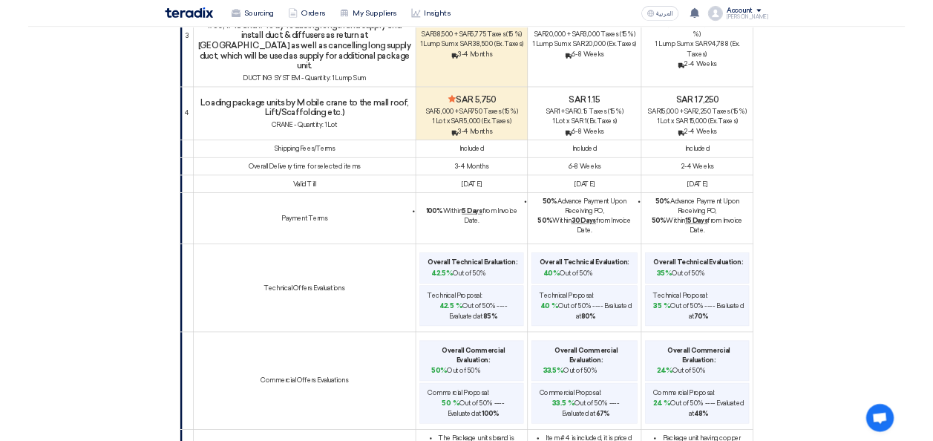
scroll to position [817, 0]
